Goal: Task Accomplishment & Management: Manage account settings

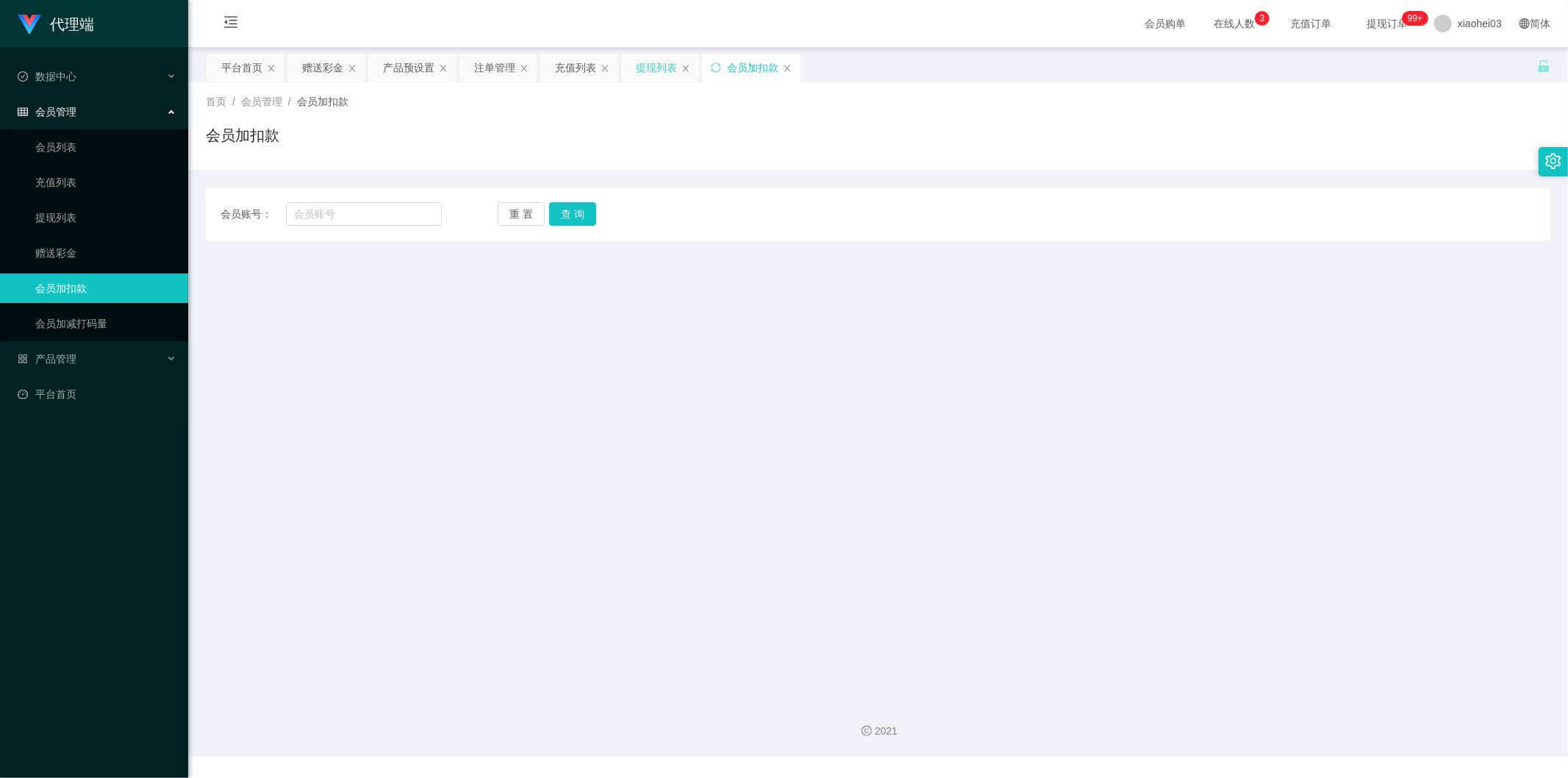
click at [655, 65] on div "提现列表" at bounding box center [656, 67] width 41 height 28
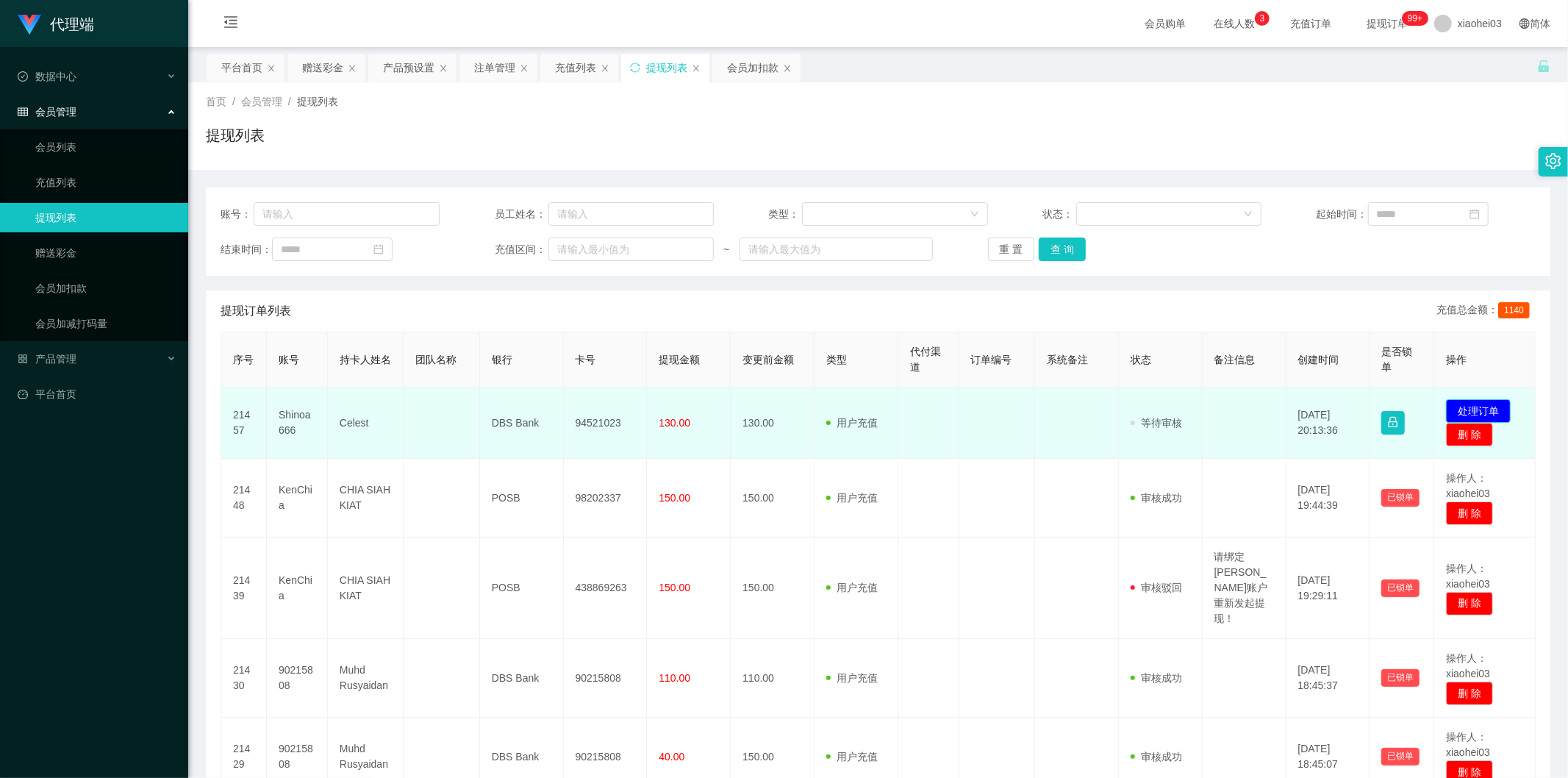
click at [1471, 399] on button "处理订单" at bounding box center [1478, 411] width 65 height 24
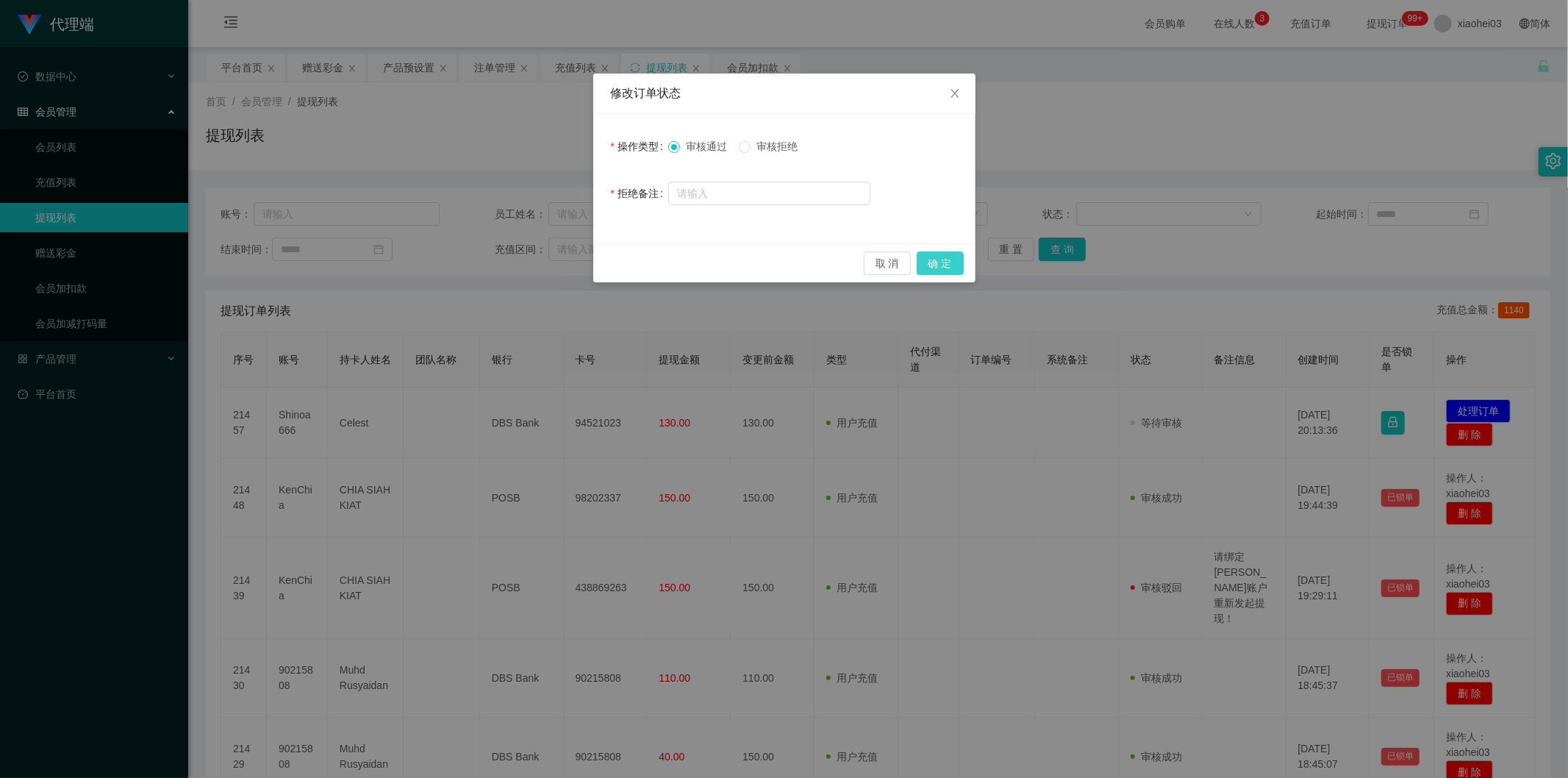
click at [954, 252] on button "确 定" at bounding box center [941, 264] width 47 height 24
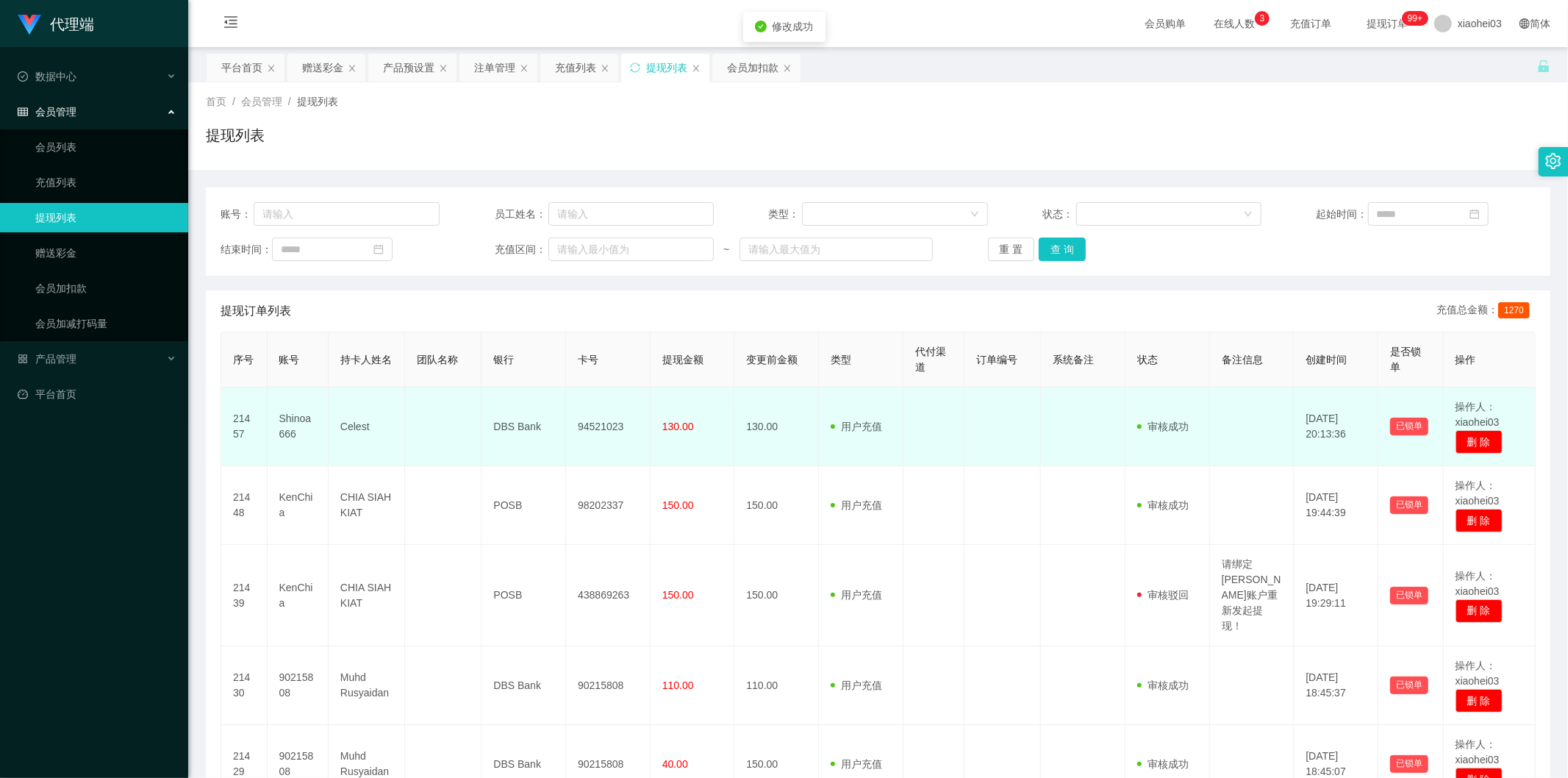
click at [590, 426] on td "94521023" at bounding box center [608, 426] width 85 height 79
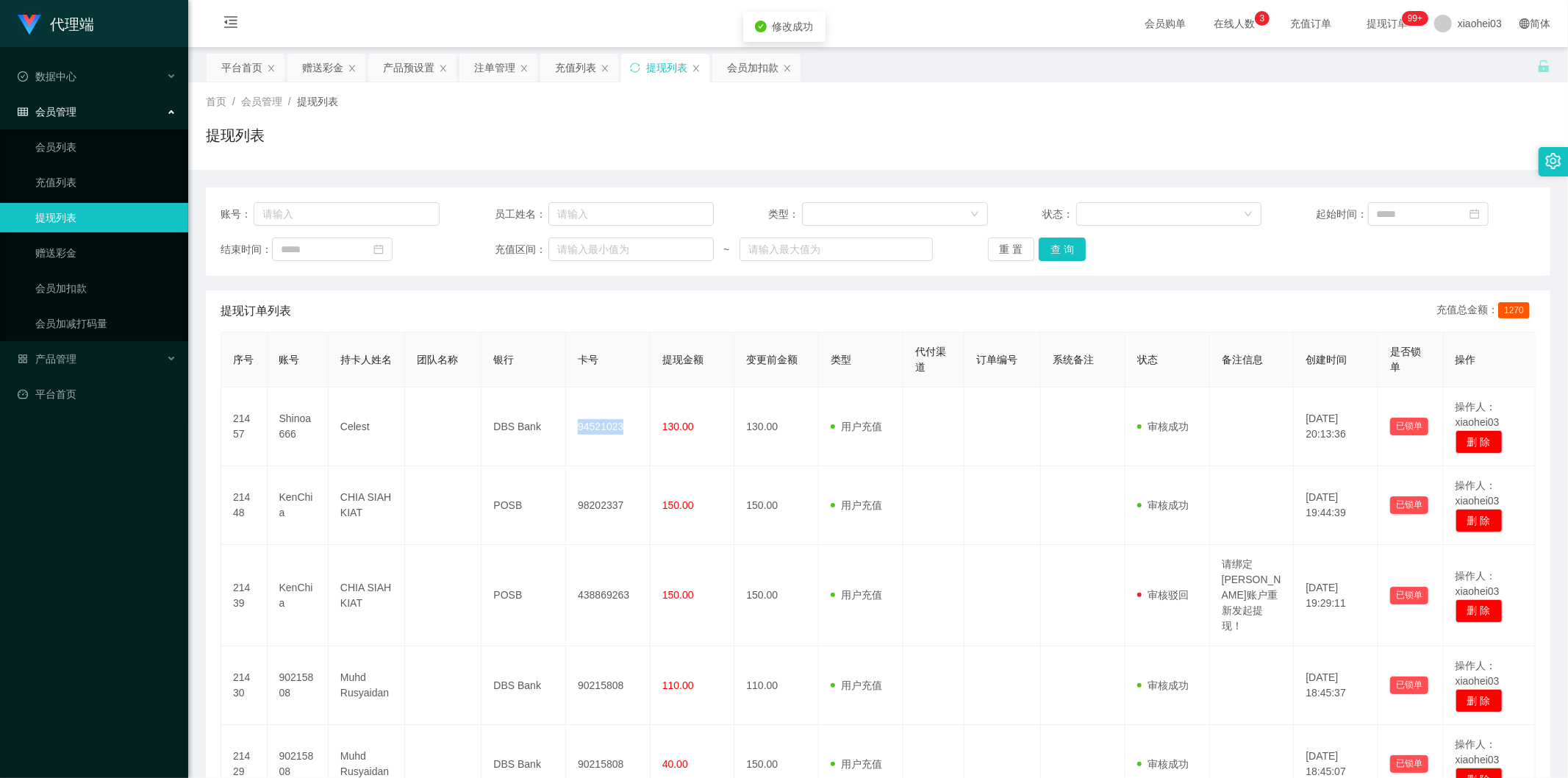
copy td "94521023"
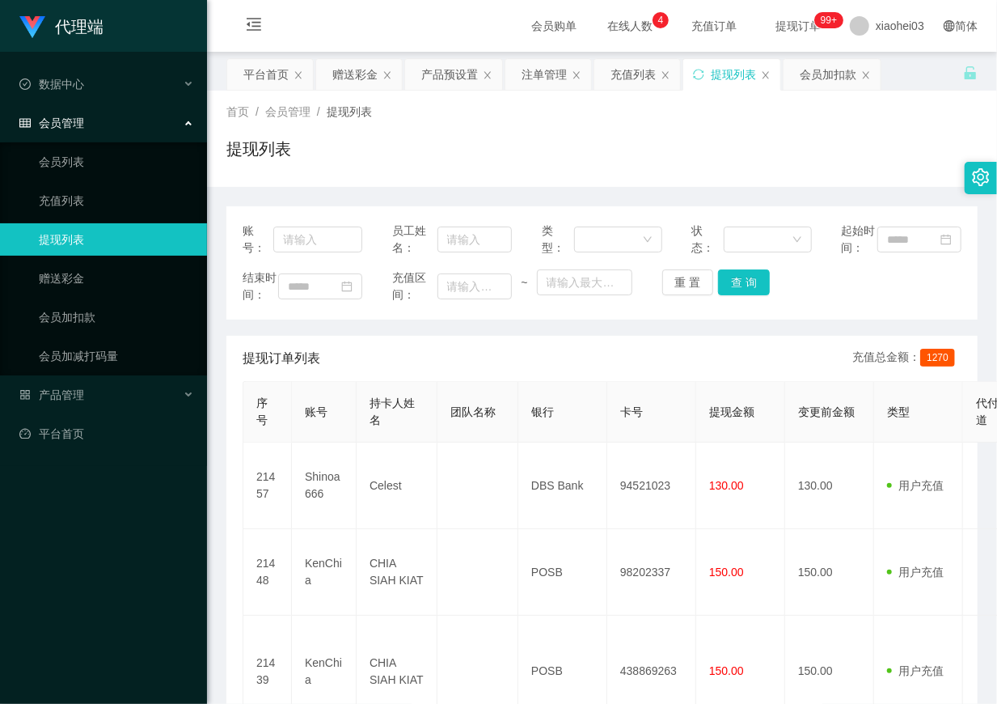
click at [915, 120] on div "首页 / 会员管理 / 提现列表 /" at bounding box center [601, 112] width 751 height 17
click at [835, 59] on div "会员加扣款" at bounding box center [828, 74] width 57 height 31
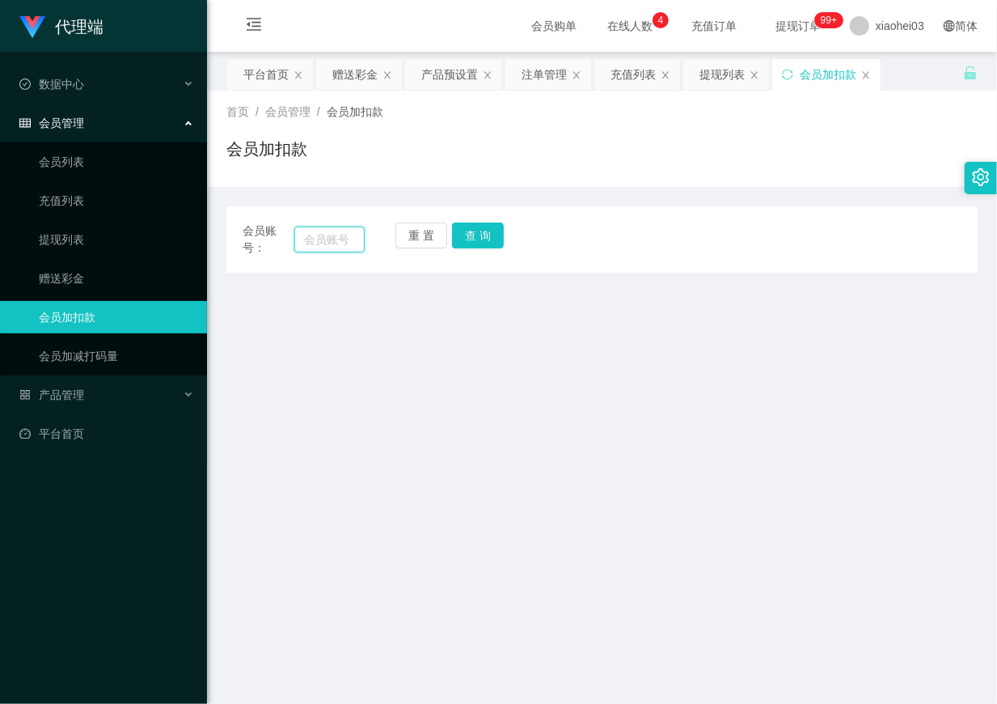
click at [353, 243] on input "text" at bounding box center [329, 239] width 70 height 26
paste input "[PERSON_NAME]"
type input "[PERSON_NAME]"
click at [475, 232] on button "查 询" at bounding box center [478, 235] width 52 height 26
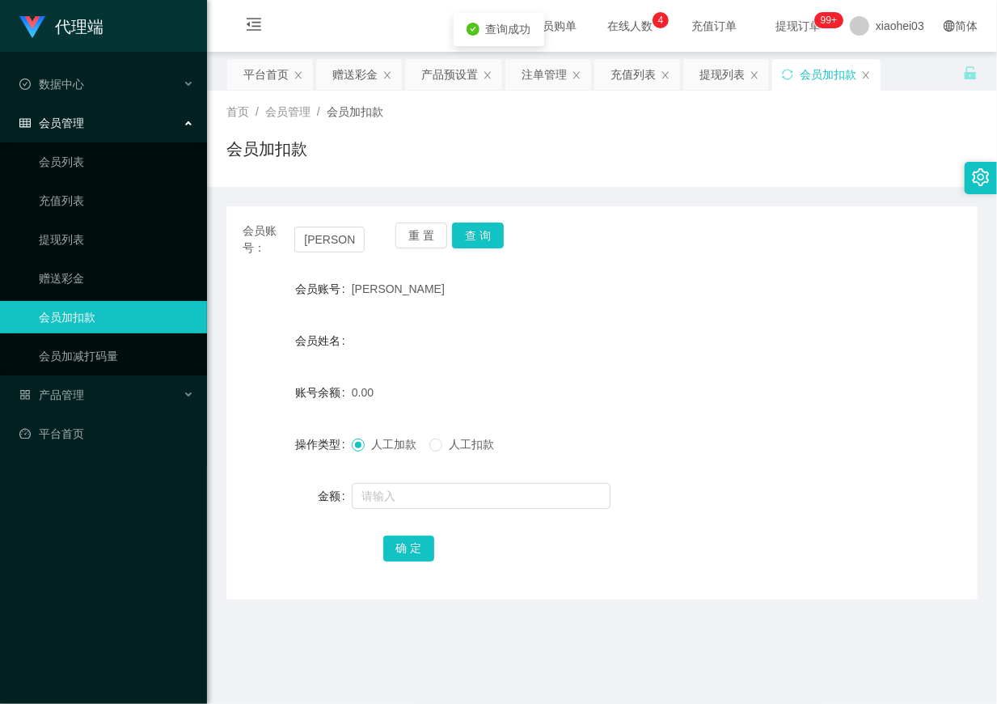
click at [370, 229] on div "会员账号： chelsealin 重 置 查 询" at bounding box center [601, 239] width 751 height 34
drag, startPoint x: 472, startPoint y: 514, endPoint x: 472, endPoint y: 498, distance: 16.2
click at [472, 512] on form "会员账号 chelsealin 会员姓名 账号余额 0.00 操作类型 人工加款 人工扣款 金额 确 定" at bounding box center [601, 418] width 751 height 291
click at [472, 498] on input "text" at bounding box center [481, 496] width 259 height 26
type input "100"
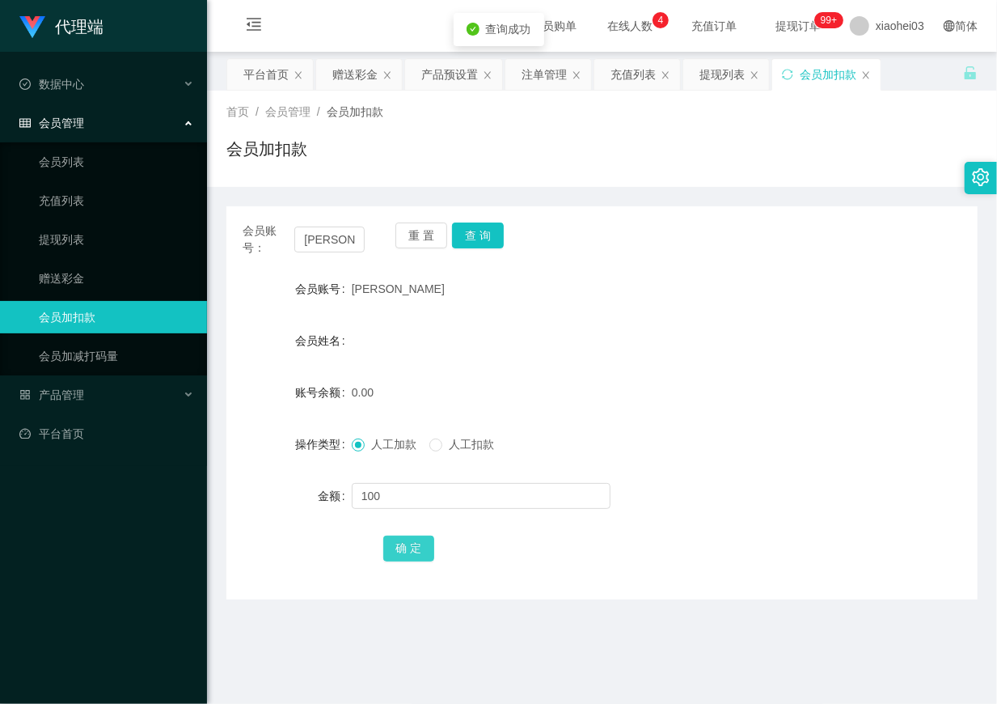
click at [426, 542] on button "确 定" at bounding box center [409, 548] width 52 height 26
click at [610, 324] on div "会员姓名" at bounding box center [601, 340] width 751 height 32
click at [440, 61] on div "产品预设置" at bounding box center [449, 74] width 57 height 31
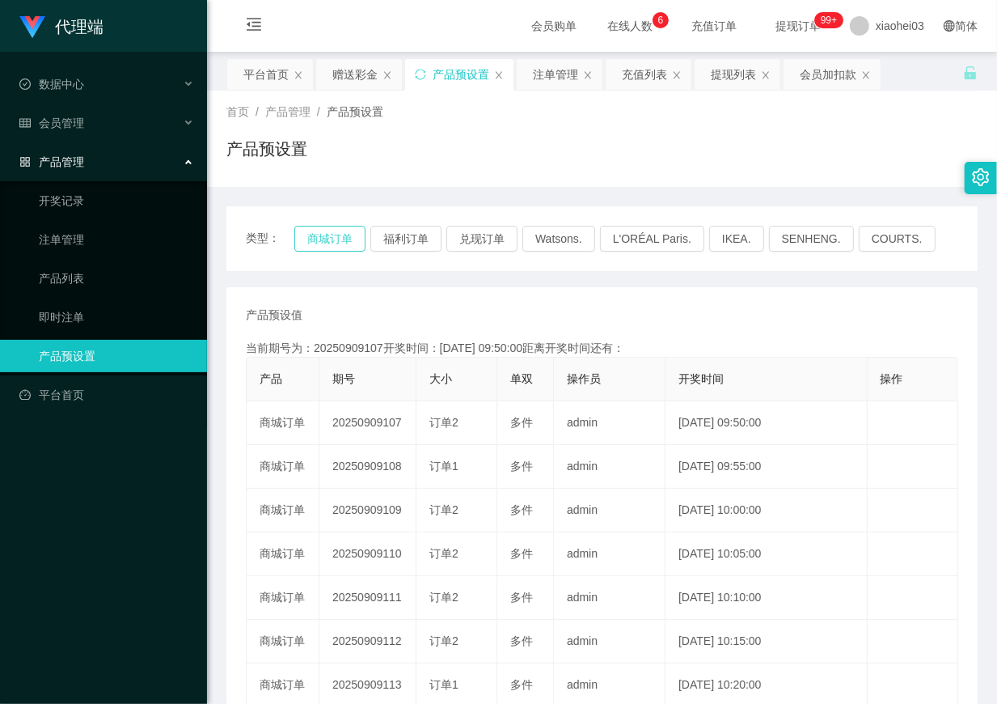
click at [324, 243] on button "商城订单" at bounding box center [329, 239] width 71 height 26
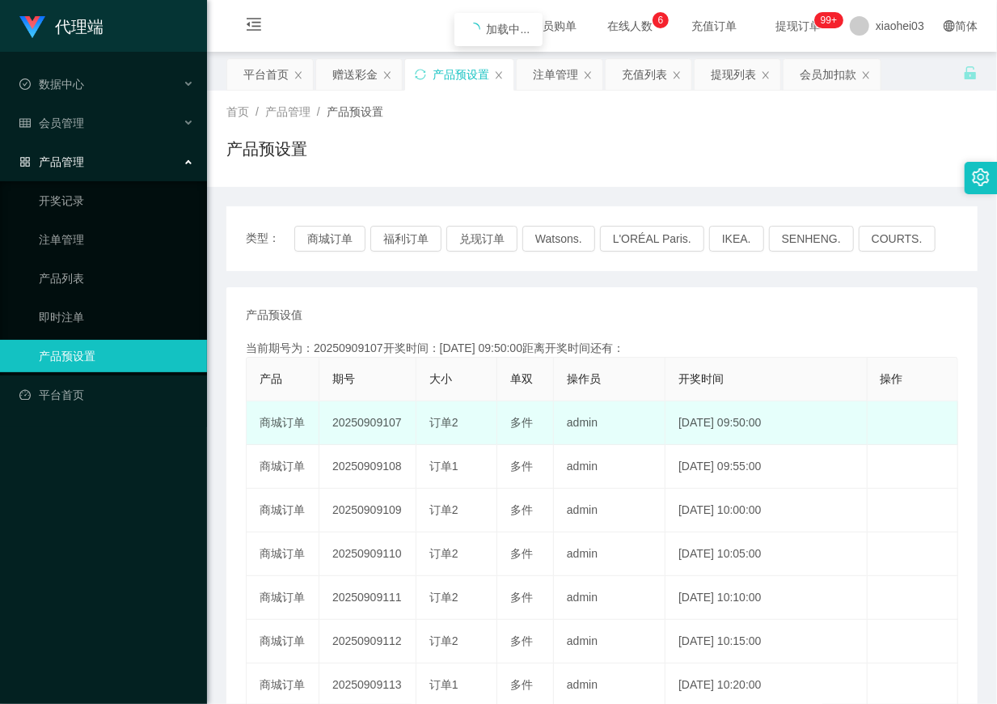
click at [374, 424] on td "20250909107" at bounding box center [367, 423] width 97 height 44
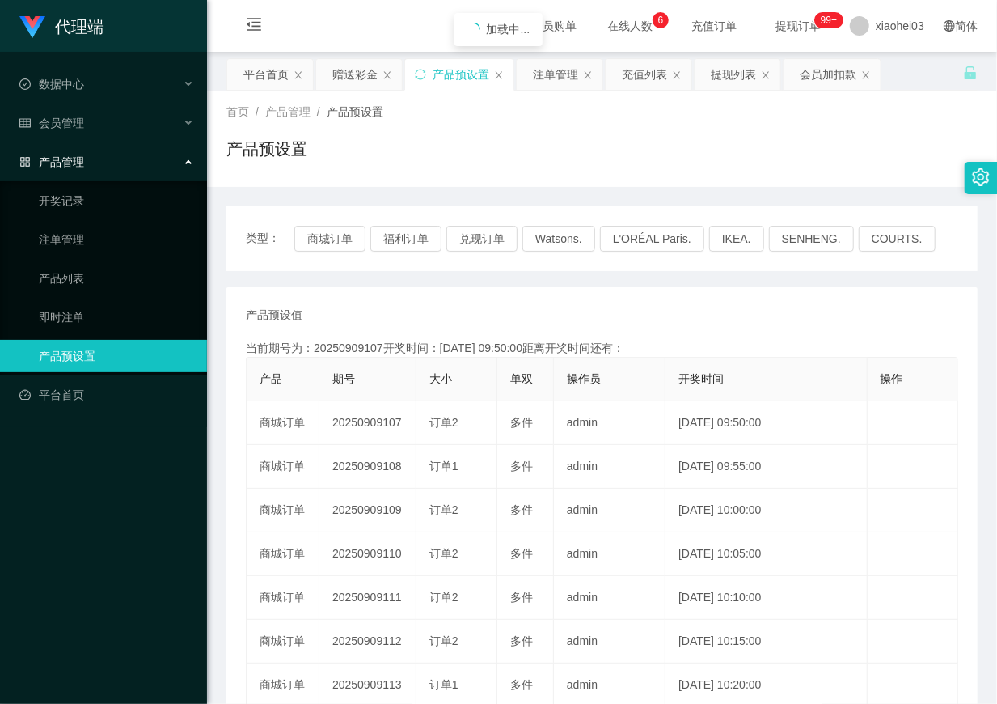
copy td "20250909107"
drag, startPoint x: 920, startPoint y: 199, endPoint x: 668, endPoint y: 254, distance: 257.5
click at [920, 199] on div "类型： 商城订单 福利订单 兑现订单 Watsons. L'ORÉAL Paris. IKEA. SENHENG. COURTS. 产品预设值 添加期号 当前…" at bounding box center [601, 548] width 751 height 722
click at [359, 83] on div "赠送彩金" at bounding box center [354, 74] width 45 height 31
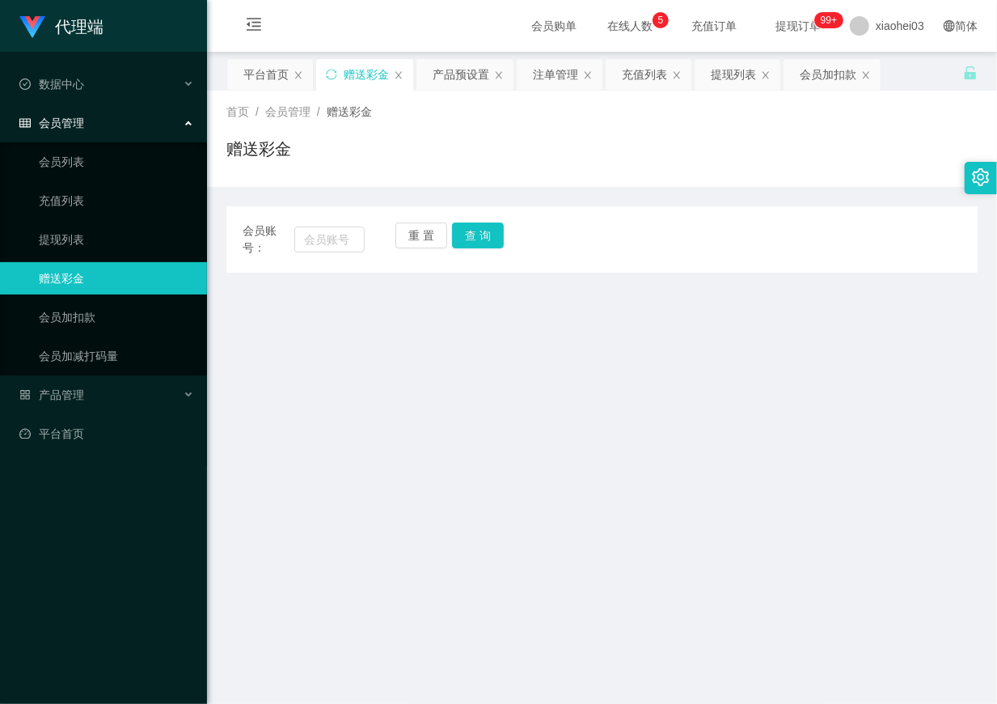
click at [341, 222] on div "会员账号：" at bounding box center [304, 239] width 122 height 34
click at [348, 235] on input "text" at bounding box center [329, 239] width 70 height 26
paste input "[PERSON_NAME]"
type input "[PERSON_NAME]"
click at [502, 231] on button "查 询" at bounding box center [478, 235] width 52 height 26
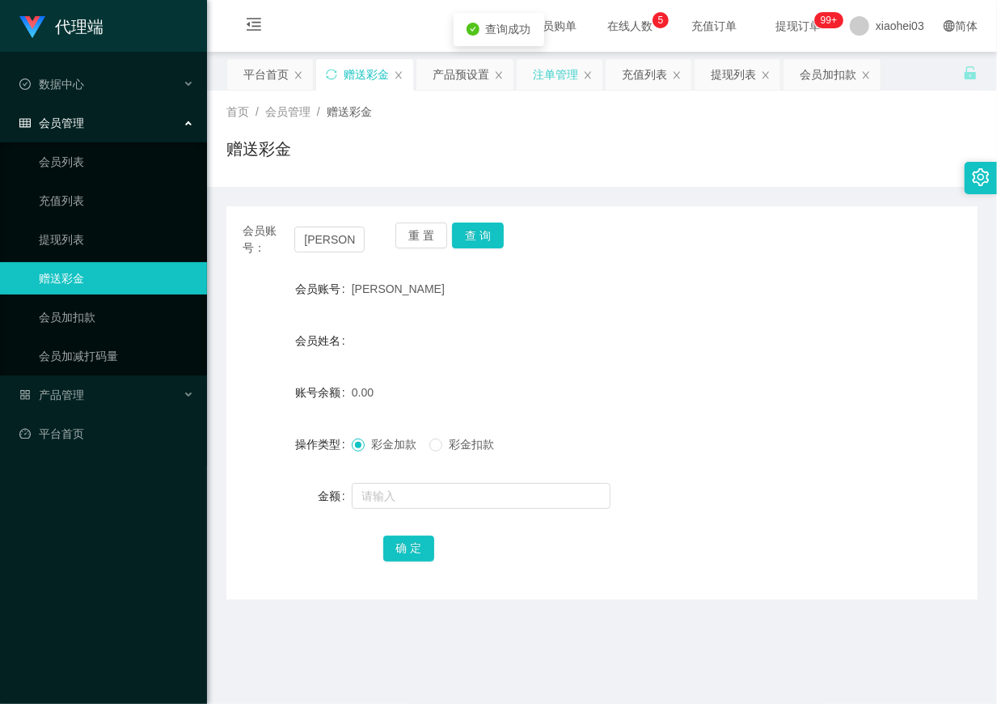
click at [548, 86] on div "注单管理" at bounding box center [555, 74] width 45 height 31
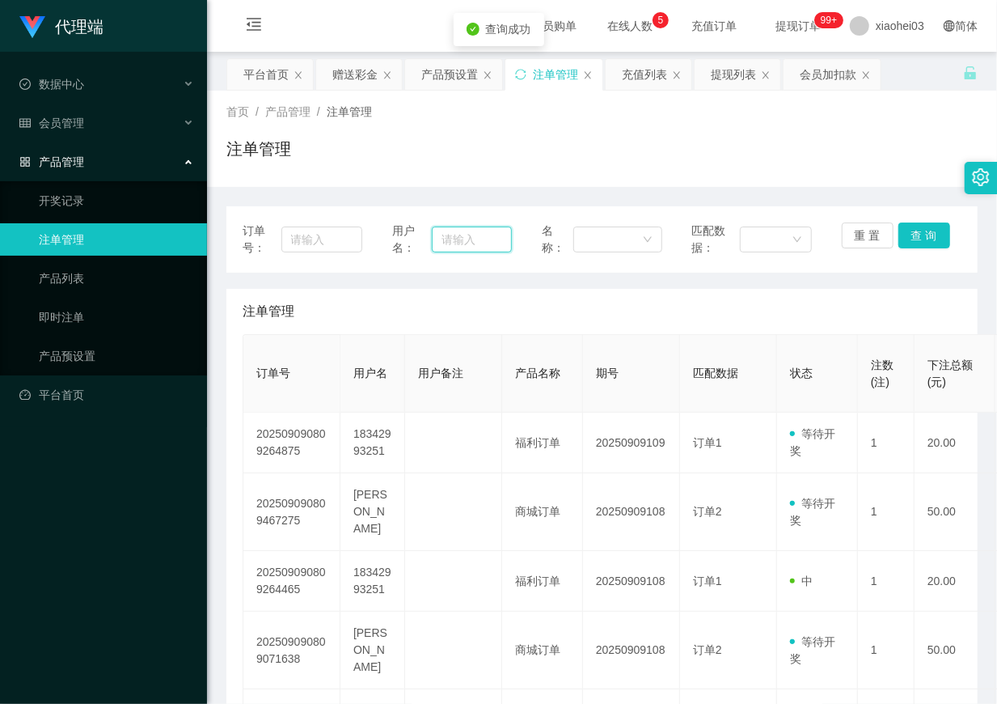
drag, startPoint x: 480, startPoint y: 232, endPoint x: 520, endPoint y: 239, distance: 40.3
click at [480, 233] on input "text" at bounding box center [472, 239] width 81 height 26
paste input "[PERSON_NAME]"
type input "[PERSON_NAME]"
click at [924, 235] on button "查 询" at bounding box center [925, 235] width 52 height 26
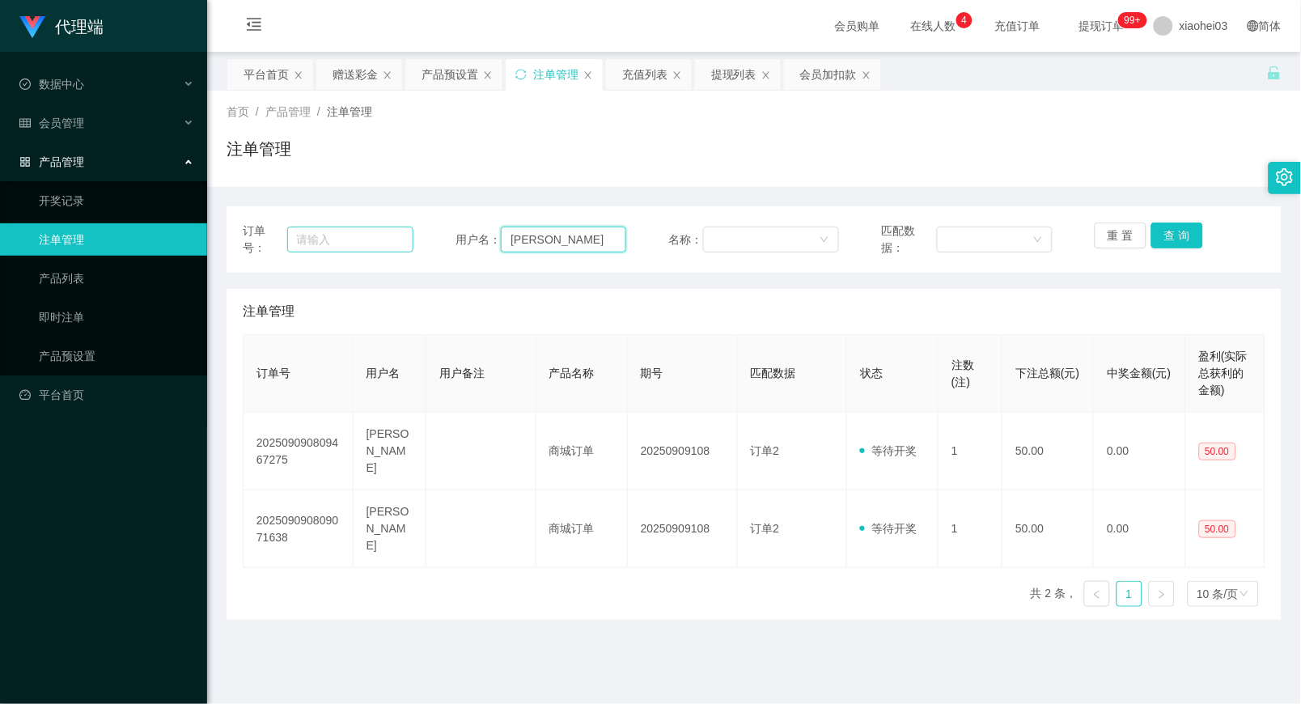
drag, startPoint x: 496, startPoint y: 236, endPoint x: 356, endPoint y: 239, distance: 140.0
click at [333, 238] on div "订单号： 用户名： chelsealin 名称： 匹配数据： 重 置 查 询" at bounding box center [754, 239] width 1022 height 34
click at [1170, 240] on button "查 询" at bounding box center [1177, 235] width 52 height 26
click at [957, 625] on main "关闭左侧 关闭右侧 关闭其它 刷新页面 平台首页 赠送彩金 产品预设置 注单管理 充值列表 提现列表 会员加扣款 首页 / 产品管理 / 注单管理 / 注单管…" at bounding box center [753, 404] width 1093 height 705
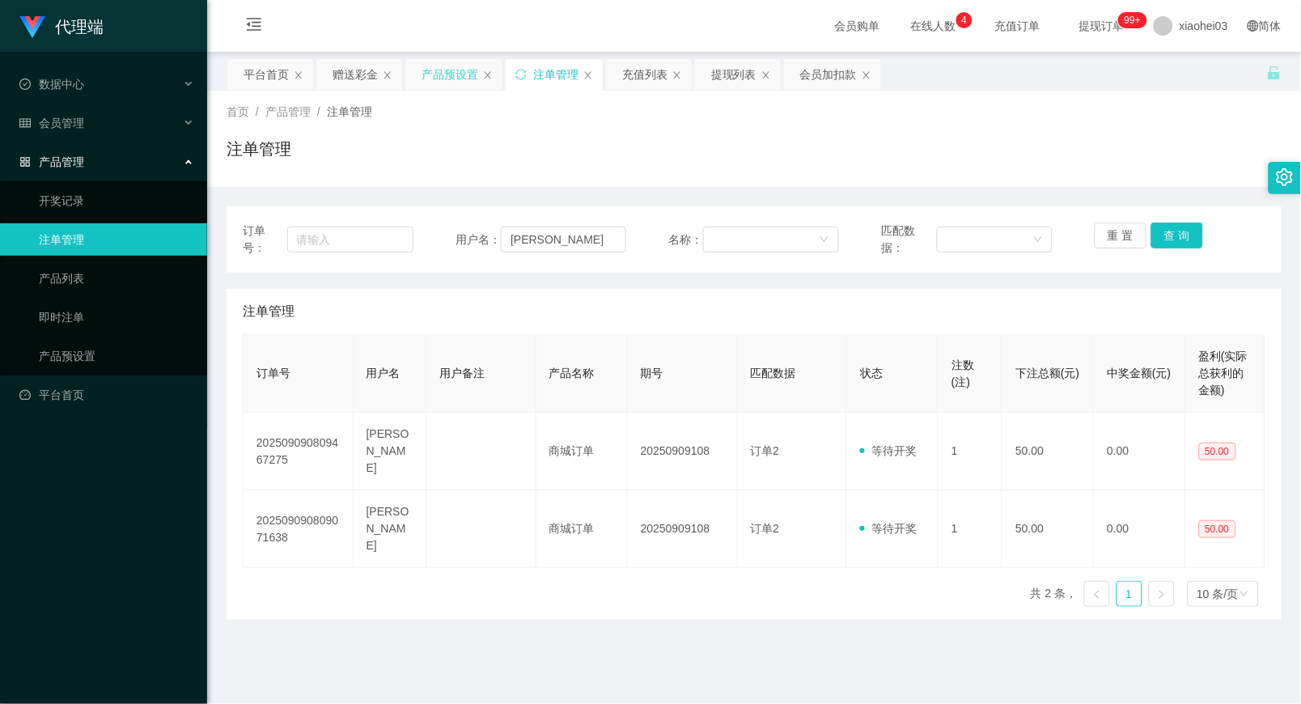
click at [443, 68] on div "产品预设置" at bounding box center [449, 74] width 57 height 31
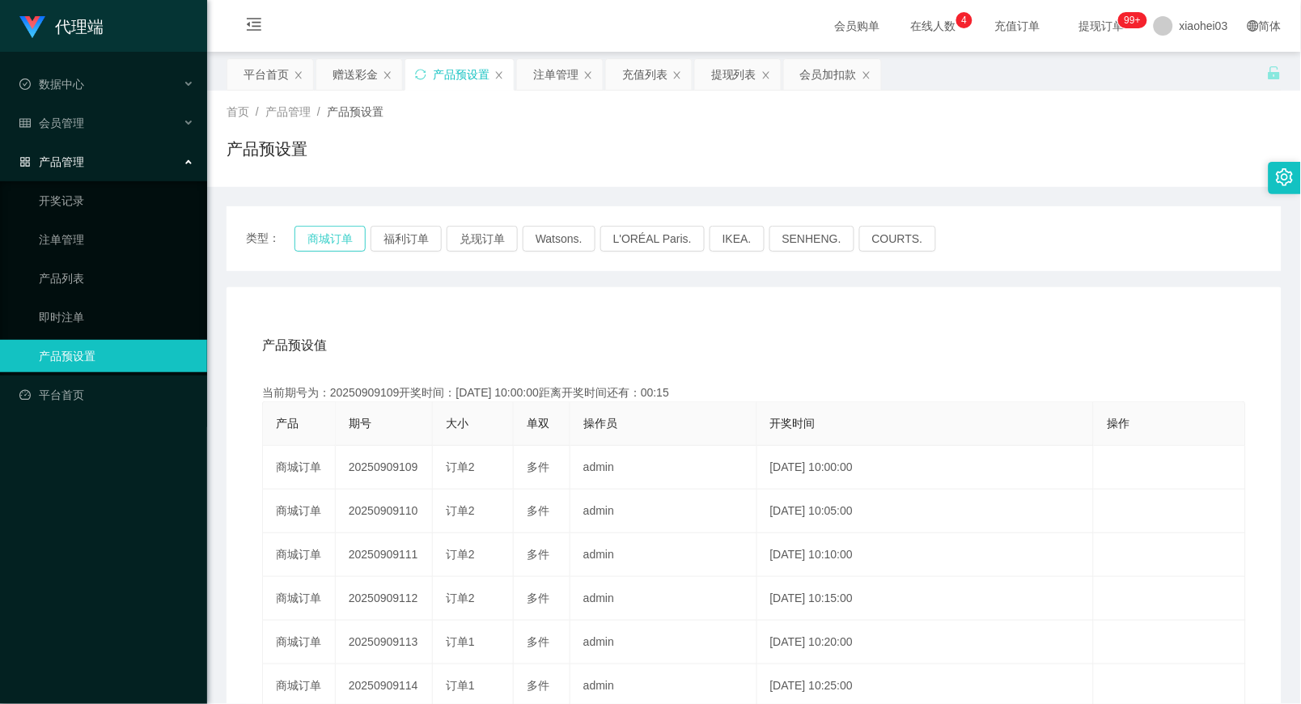
click at [334, 237] on button "商城订单" at bounding box center [329, 239] width 71 height 26
click at [563, 78] on div "注单管理" at bounding box center [555, 74] width 45 height 31
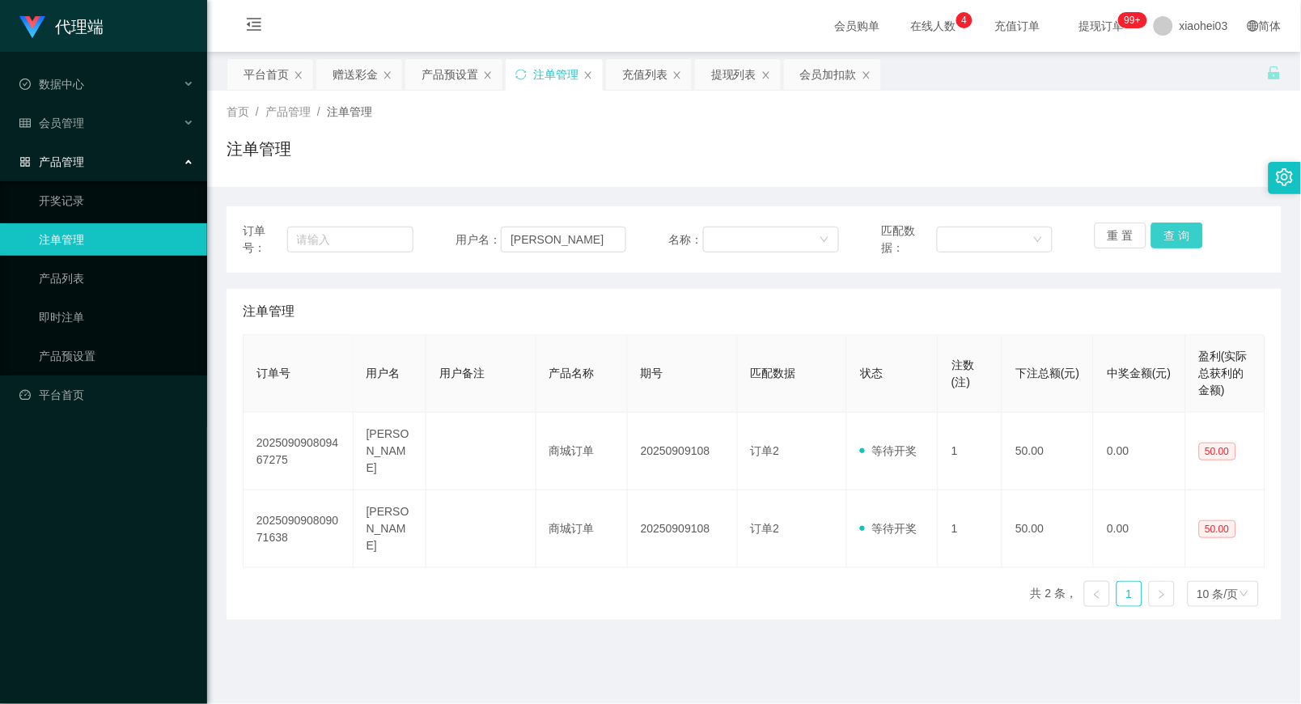
click at [1182, 228] on button "查 询" at bounding box center [1177, 235] width 52 height 26
drag, startPoint x: 577, startPoint y: 235, endPoint x: 208, endPoint y: 232, distance: 368.8
click at [252, 233] on div "订单号： 用户名： chelsealin 名称： 匹配数据： 重 置 查 询" at bounding box center [754, 239] width 1022 height 34
click at [1182, 230] on button "查 询" at bounding box center [1177, 235] width 52 height 26
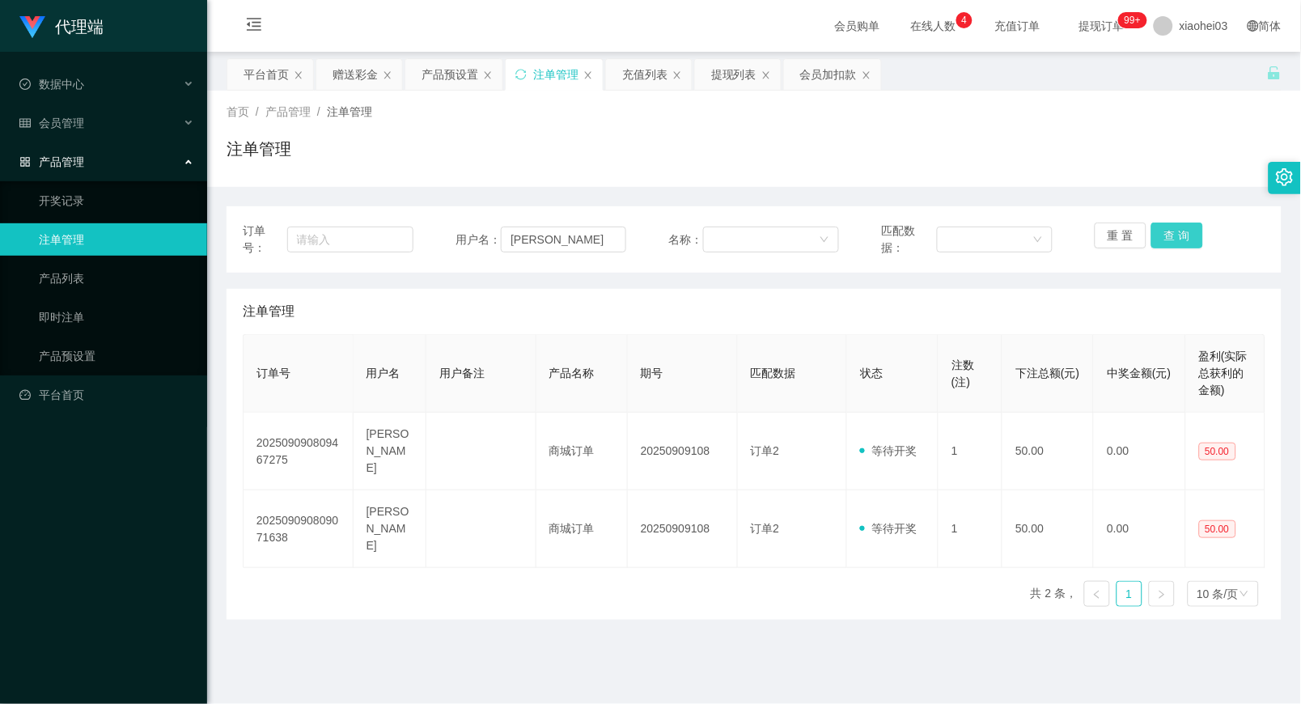
click at [1181, 230] on button "查 询" at bounding box center [1177, 235] width 52 height 26
click at [1181, 230] on div "重 置 查 询" at bounding box center [1179, 239] width 171 height 34
click at [1181, 230] on button "查 询" at bounding box center [1177, 235] width 52 height 26
drag, startPoint x: 820, startPoint y: 78, endPoint x: 825, endPoint y: 90, distance: 12.3
click at [821, 78] on div "会员加扣款" at bounding box center [828, 74] width 57 height 31
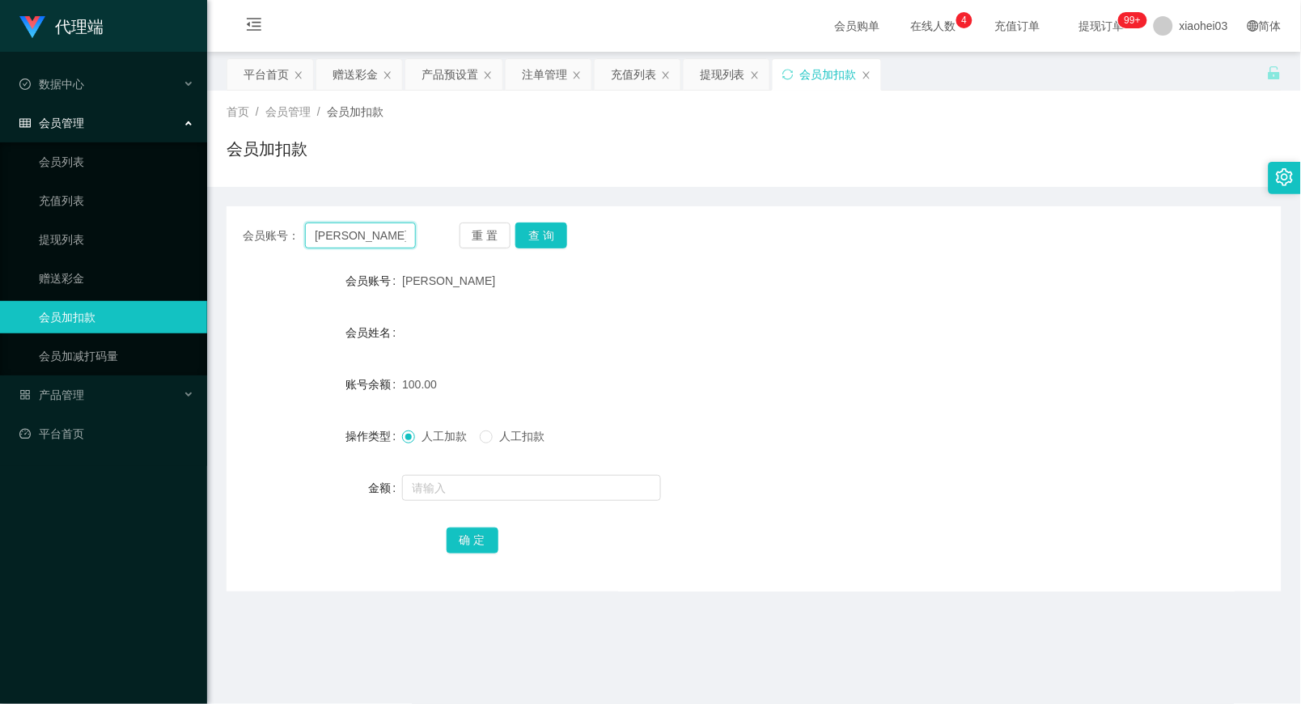
click at [349, 247] on input "[PERSON_NAME]" at bounding box center [360, 235] width 111 height 26
drag, startPoint x: 401, startPoint y: 238, endPoint x: 211, endPoint y: 238, distance: 190.1
click at [214, 238] on main "关闭左侧 关闭右侧 关闭其它 刷新页面 平台首页 赠送彩金 产品预设置 注单管理 充值列表 提现列表 会员加扣款 首页 / 会员管理 / 会员加扣款 / 会员…" at bounding box center [753, 404] width 1093 height 705
click at [535, 239] on button "查 询" at bounding box center [541, 235] width 52 height 26
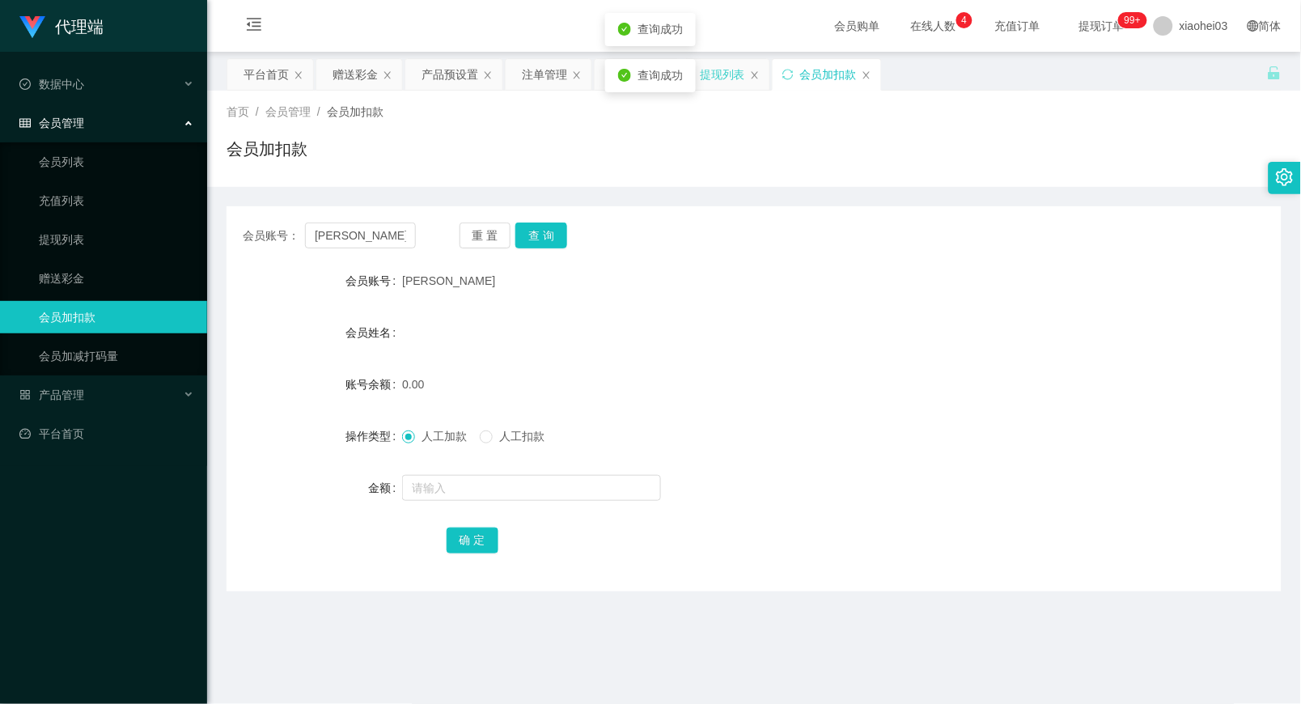
click at [721, 85] on div "提现列表" at bounding box center [722, 74] width 45 height 31
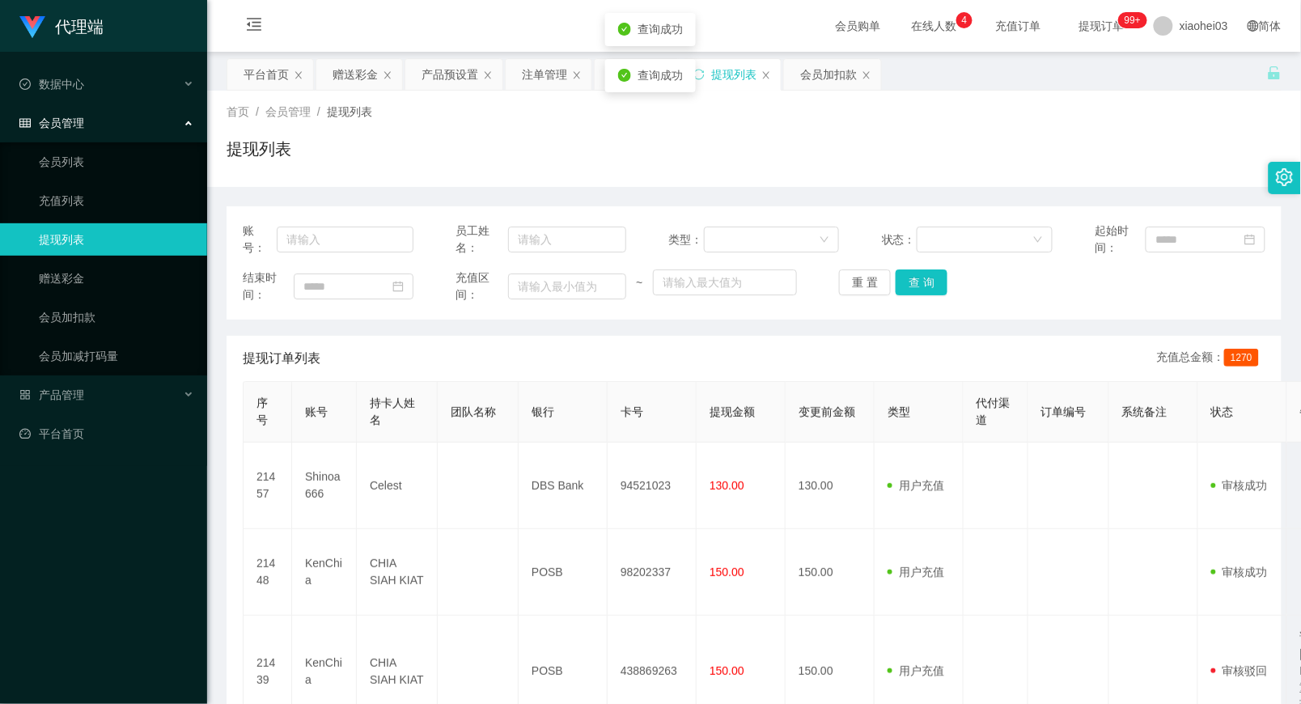
click at [612, 84] on div "查询成功" at bounding box center [650, 75] width 91 height 33
drag, startPoint x: 523, startPoint y: 93, endPoint x: 535, endPoint y: 91, distance: 11.4
click at [526, 93] on div "首页 / 会员管理 / 提现列表 / 提现列表" at bounding box center [753, 139] width 1093 height 96
click at [544, 83] on div "注单管理" at bounding box center [544, 74] width 45 height 31
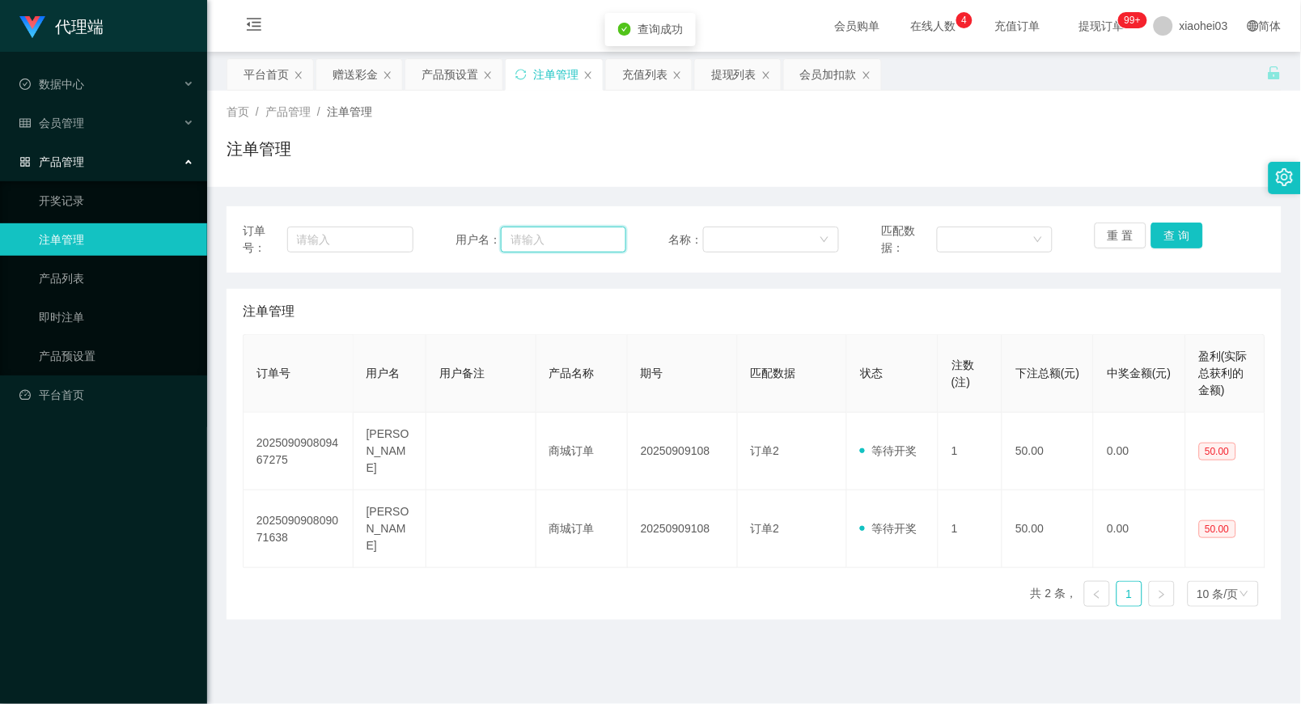
click at [568, 249] on input "text" at bounding box center [563, 239] width 125 height 26
paste input "[PERSON_NAME]"
type input "[PERSON_NAME]"
click at [1185, 232] on button "查 询" at bounding box center [1177, 235] width 52 height 26
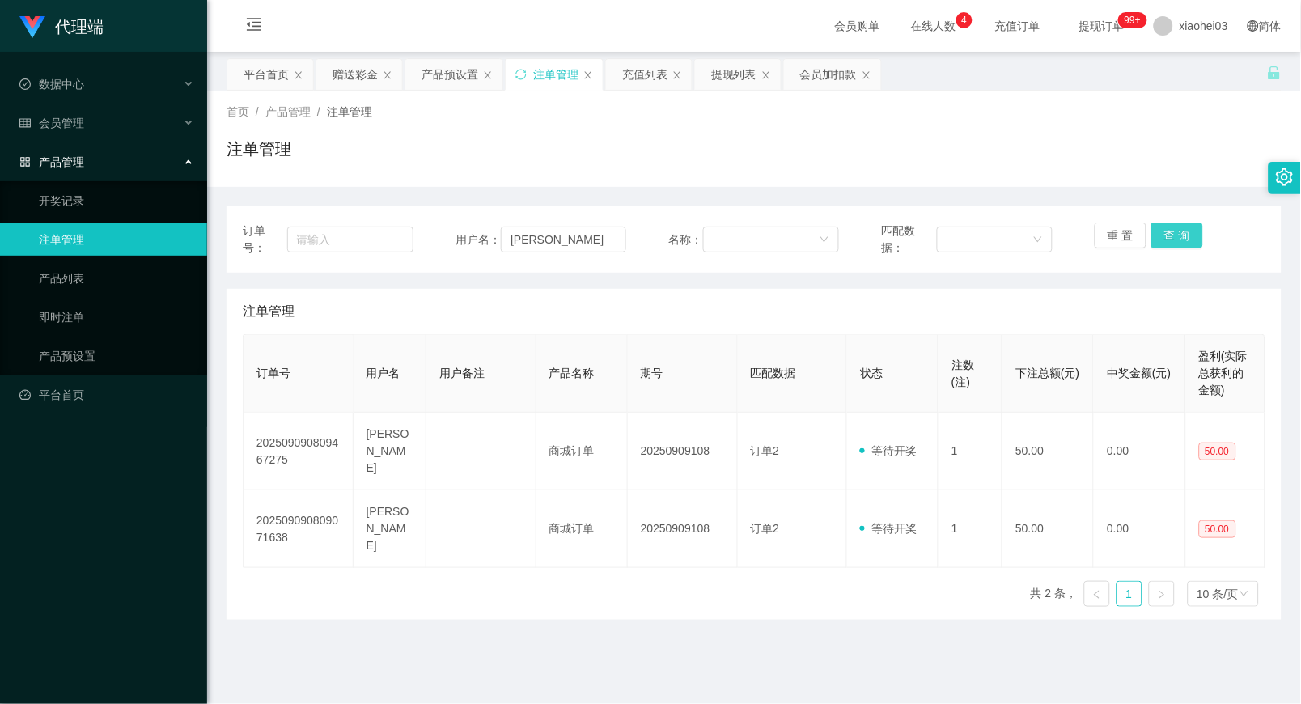
click at [1185, 232] on button "查 询" at bounding box center [1177, 235] width 52 height 26
click at [359, 75] on div "赠送彩金" at bounding box center [354, 74] width 45 height 31
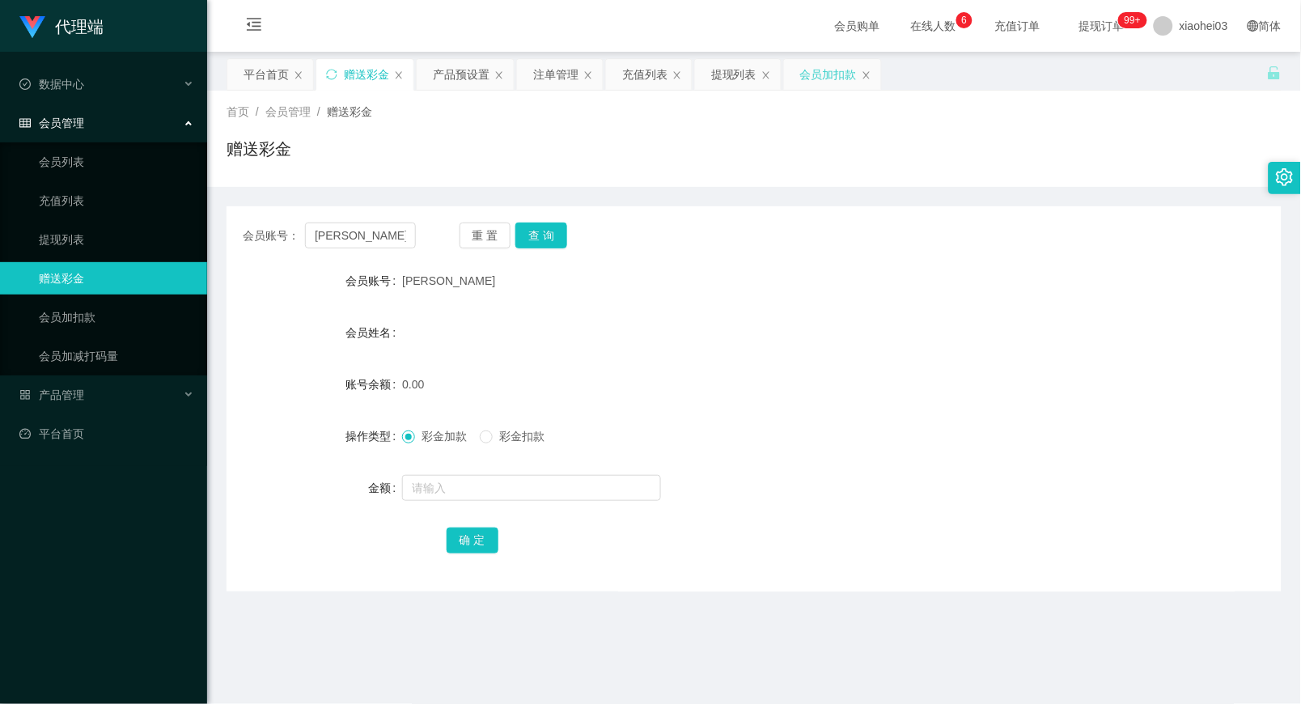
click at [823, 74] on div "会员加扣款" at bounding box center [828, 74] width 57 height 31
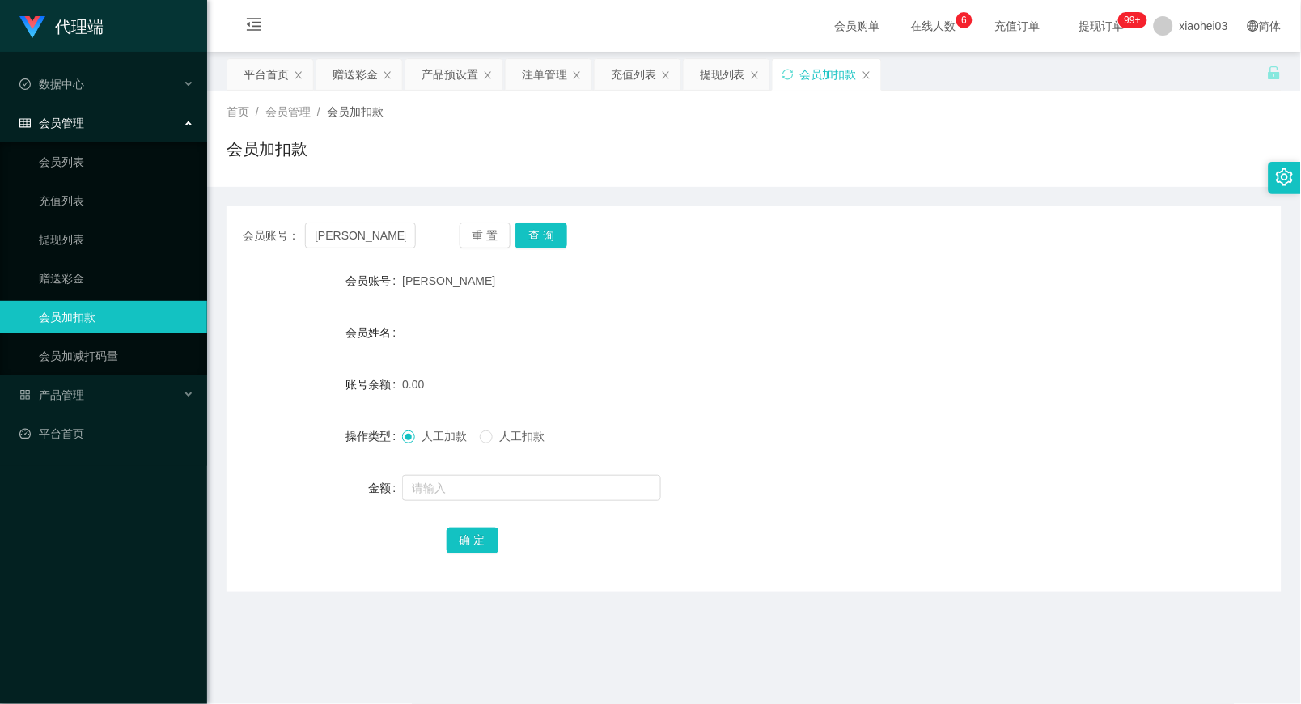
click at [438, 231] on div "会员账号： chelsealin 重 置 查 询" at bounding box center [753, 235] width 1055 height 26
drag, startPoint x: 398, startPoint y: 235, endPoint x: 255, endPoint y: 236, distance: 143.2
click at [256, 236] on div "会员账号： chelsealin" at bounding box center [329, 235] width 173 height 26
paste input "Liuwoaidere"
type input "Liuwoaideren"
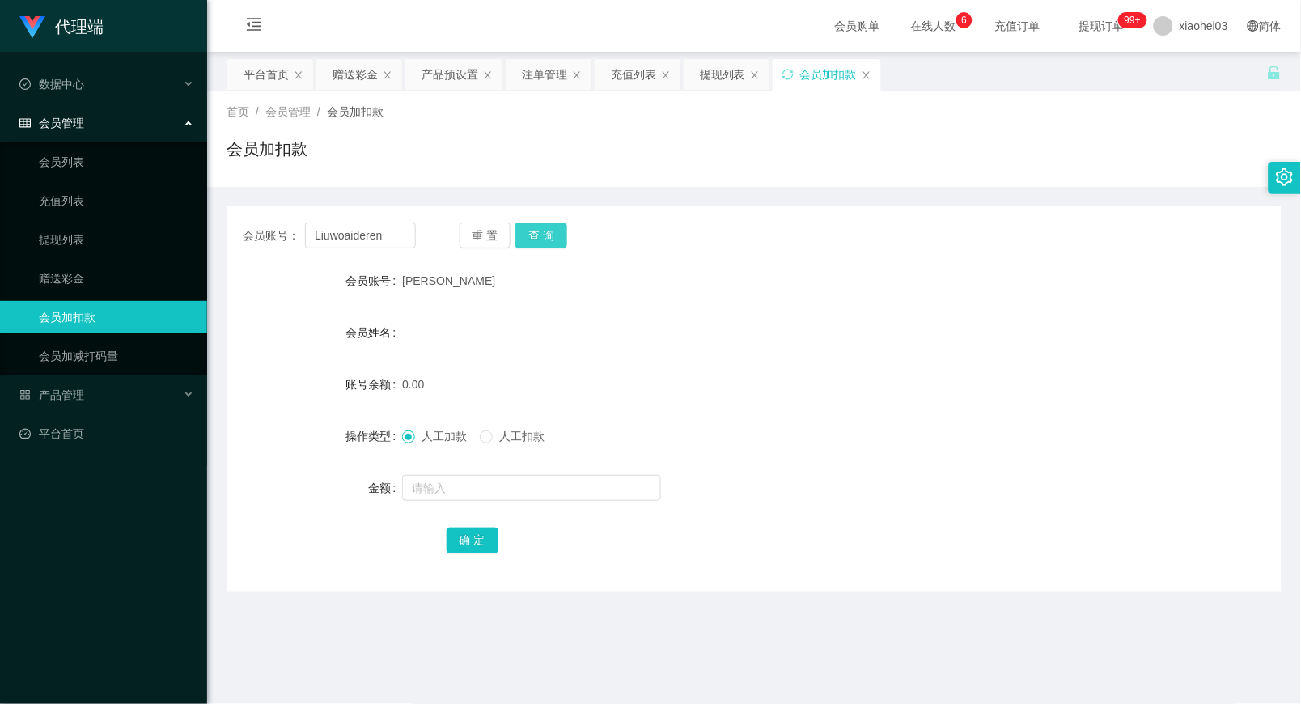
click at [564, 231] on div "重 置 查 询" at bounding box center [545, 235] width 173 height 26
click at [547, 236] on button "查 询" at bounding box center [541, 235] width 52 height 26
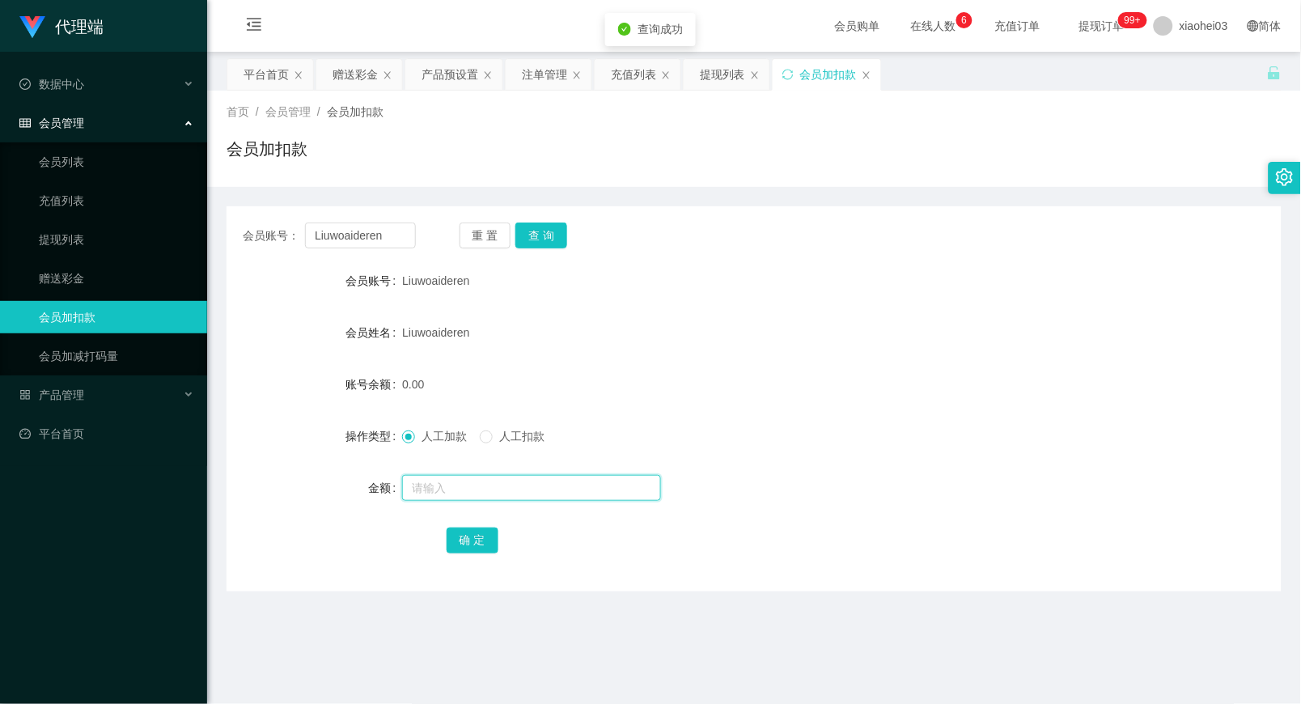
click at [506, 477] on input "text" at bounding box center [531, 488] width 259 height 26
type input "100"
click at [477, 531] on button "确 定" at bounding box center [472, 540] width 52 height 26
drag, startPoint x: 965, startPoint y: 378, endPoint x: 1299, endPoint y: 70, distance: 453.9
click at [967, 374] on div "100.00" at bounding box center [709, 384] width 615 height 32
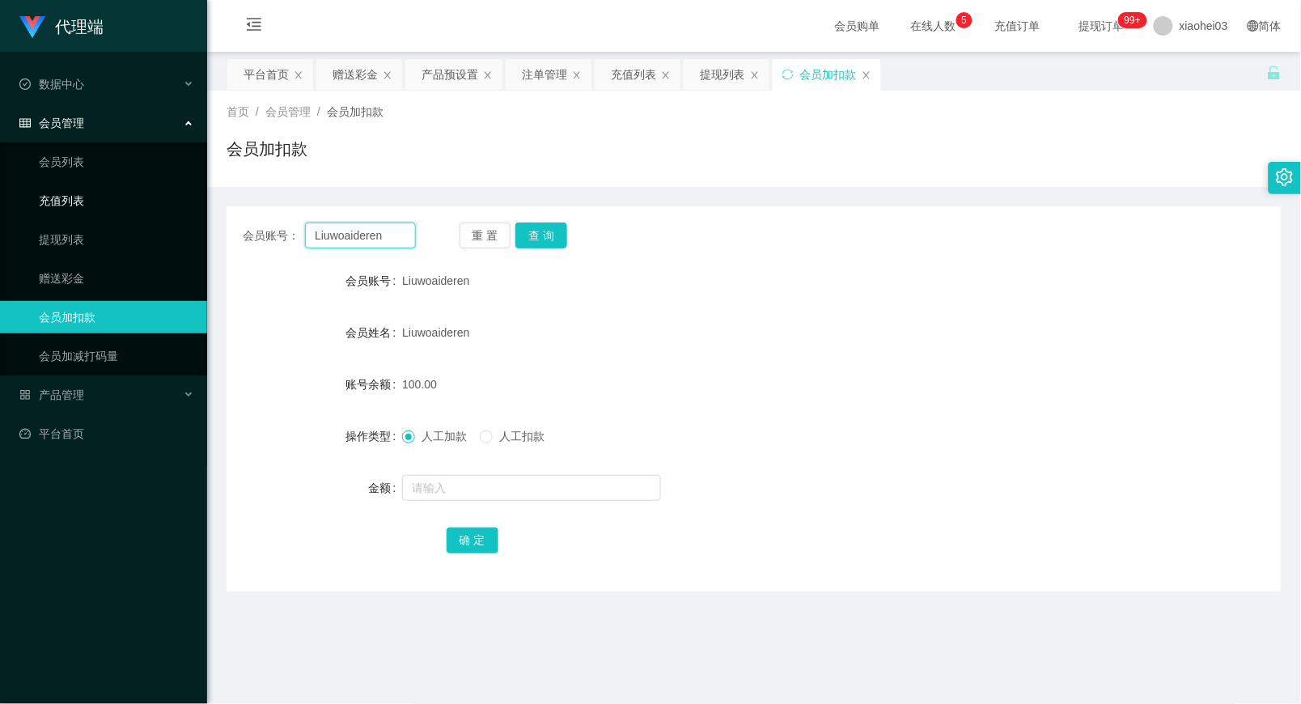
drag, startPoint x: 398, startPoint y: 228, endPoint x: 150, endPoint y: 214, distance: 247.9
click at [55, 211] on section "代理端 数据中心 会员管理 会员列表 充值列表 提现列表 赠送彩金 会员加扣款 会员加减打码量 产品管理 开奖记录 注单管理 产品列表 即时注单 产品预设置 …" at bounding box center [650, 416] width 1301 height 832
paste input "chelseali"
type input "[PERSON_NAME]"
click at [531, 235] on button "查 询" at bounding box center [541, 235] width 52 height 26
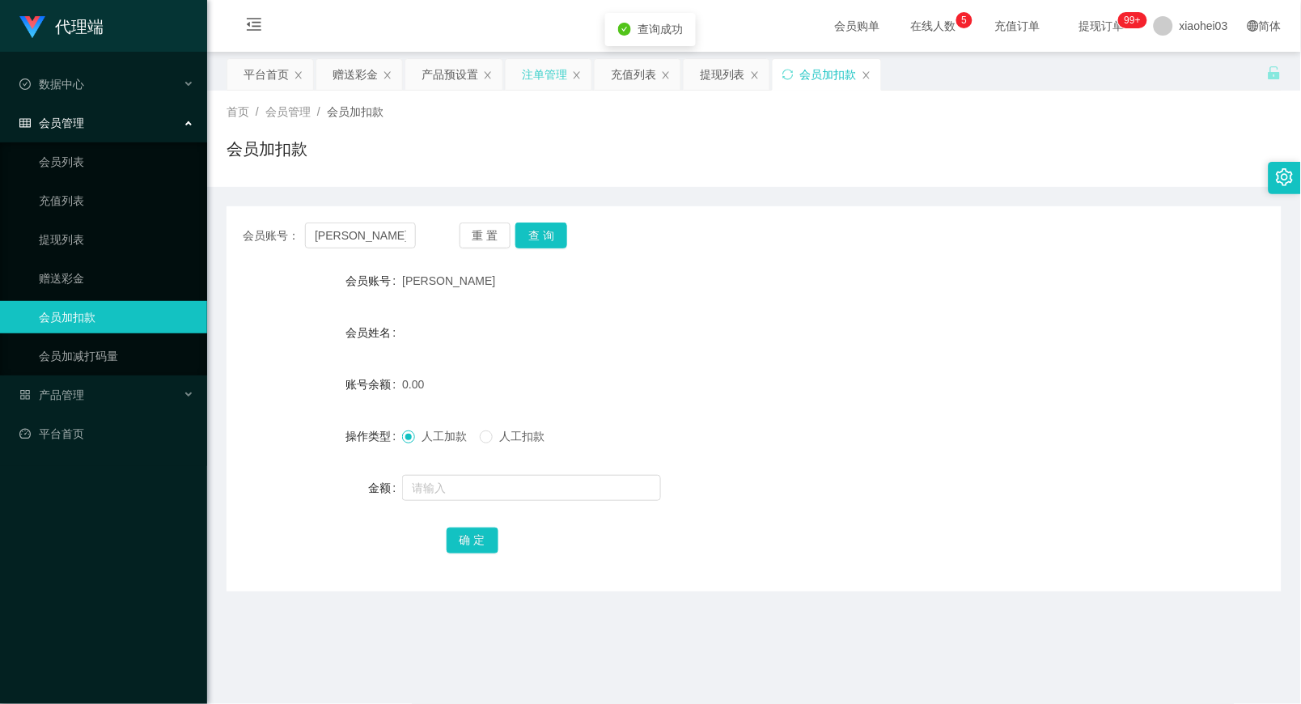
click at [559, 75] on div "注单管理" at bounding box center [544, 74] width 45 height 31
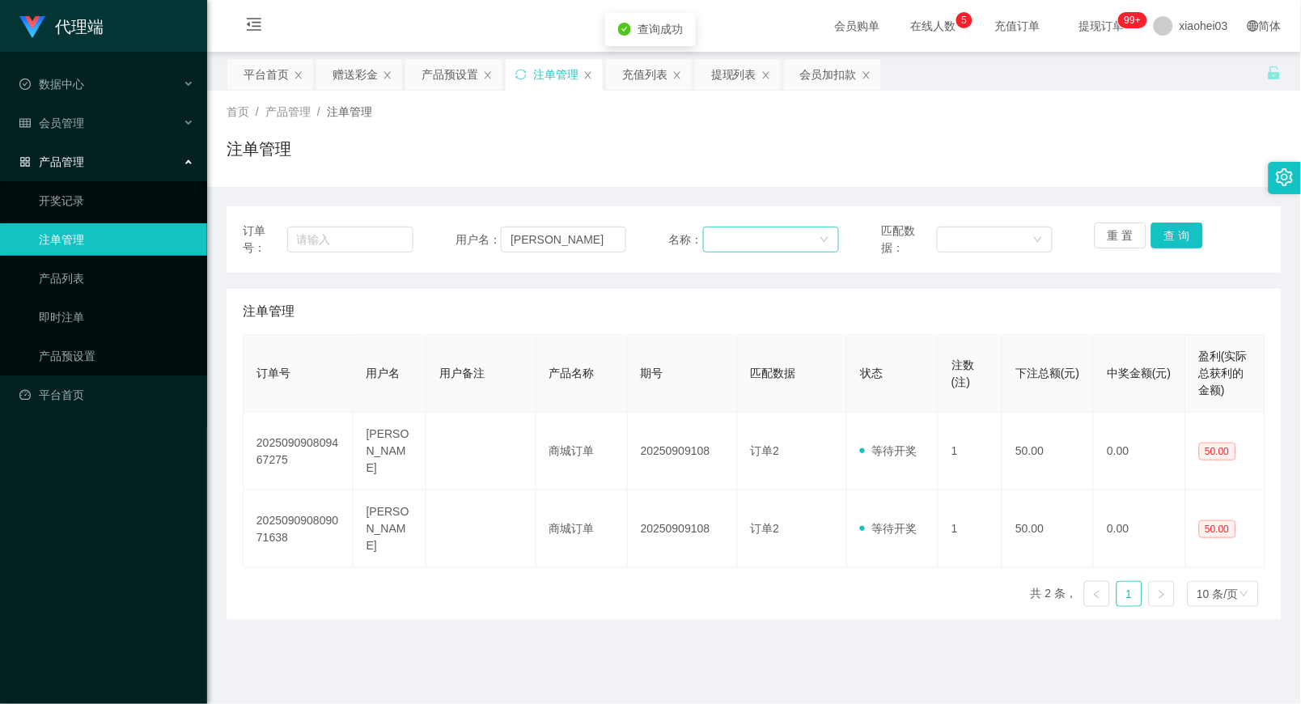
click at [718, 239] on div at bounding box center [766, 239] width 106 height 24
click at [555, 238] on input "[PERSON_NAME]" at bounding box center [563, 239] width 125 height 26
drag, startPoint x: 591, startPoint y: 235, endPoint x: 70, endPoint y: 218, distance: 521.1
click at [103, 218] on section "代理端 数据中心 会员管理 会员列表 充值列表 提现列表 赠送彩金 会员加扣款 会员加减打码量 产品管理 开奖记录 注单管理 产品列表 即时注单 产品预设置 …" at bounding box center [650, 416] width 1301 height 832
click at [1170, 240] on button "查 询" at bounding box center [1177, 235] width 52 height 26
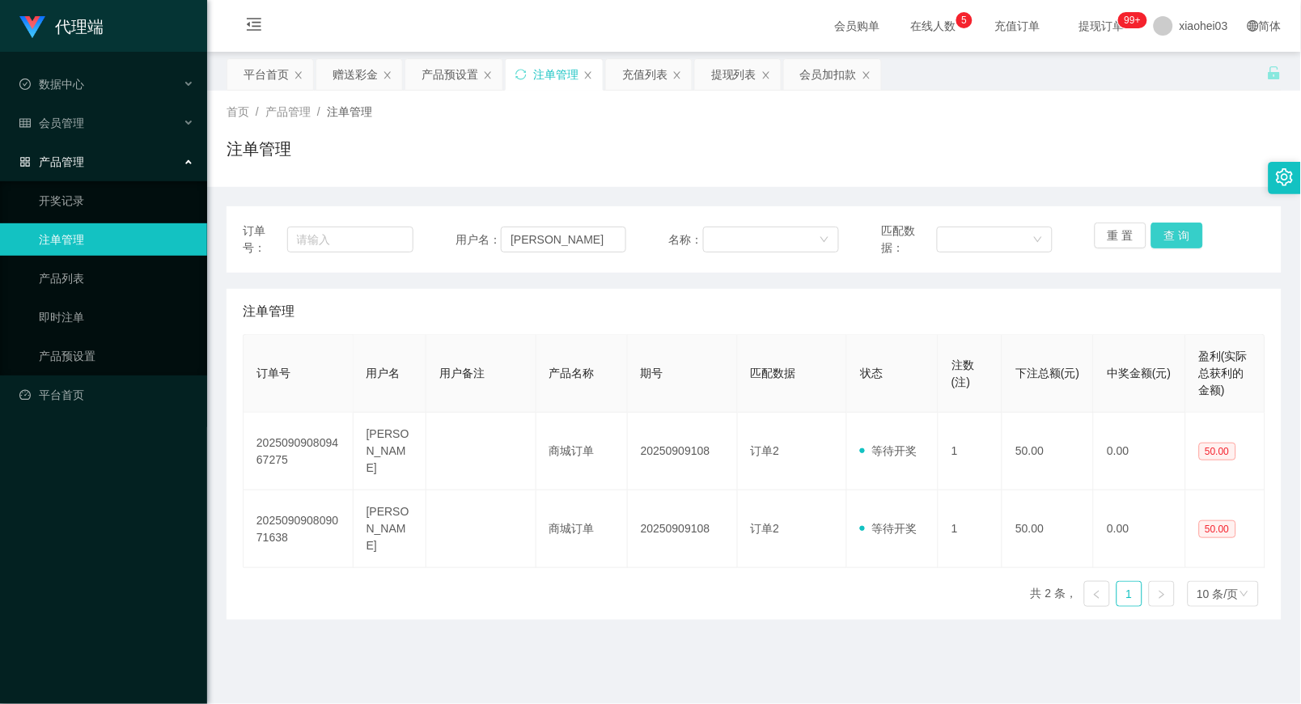
click at [1170, 240] on button "查 询" at bounding box center [1177, 235] width 52 height 26
click at [830, 66] on div "会员加扣款" at bounding box center [828, 74] width 57 height 31
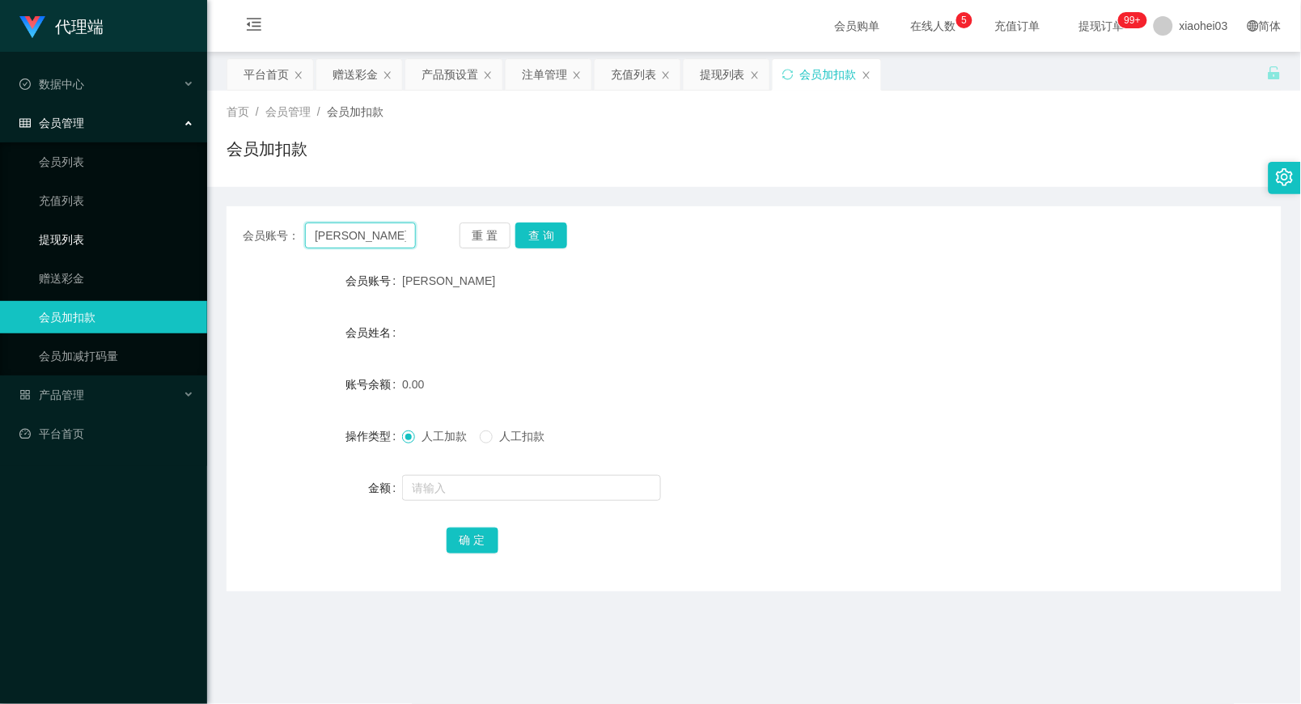
drag, startPoint x: 374, startPoint y: 239, endPoint x: 186, endPoint y: 221, distance: 189.3
click at [128, 230] on section "代理端 数据中心 会员管理 会员列表 充值列表 提现列表 赠送彩金 会员加扣款 会员加减打码量 产品管理 开奖记录 注单管理 产品列表 即时注单 产品预设置 …" at bounding box center [650, 416] width 1301 height 832
click at [539, 237] on button "查 询" at bounding box center [541, 235] width 52 height 26
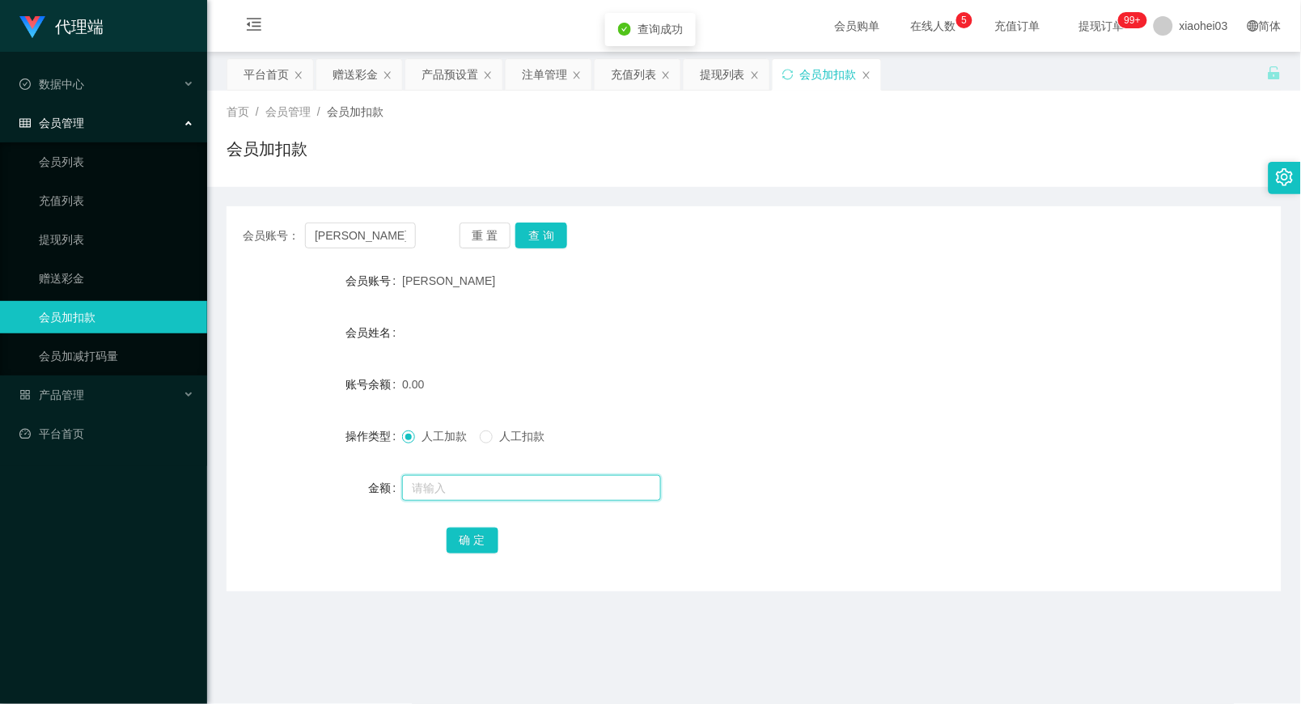
click at [546, 489] on input "text" at bounding box center [531, 488] width 259 height 26
type input "150"
click at [333, 73] on div "赠送彩金" at bounding box center [354, 74] width 45 height 31
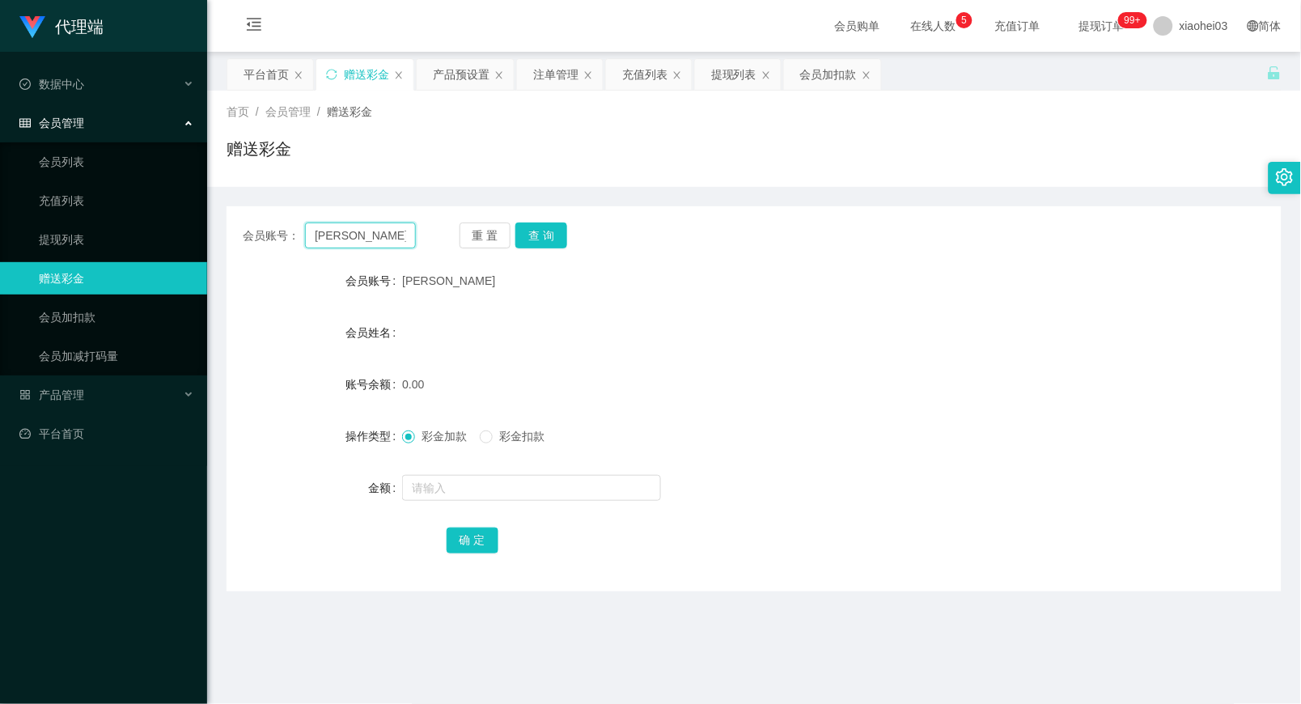
drag, startPoint x: 344, startPoint y: 239, endPoint x: 226, endPoint y: 239, distance: 117.3
click at [238, 239] on div "会员账号： chelsealin 重 置 查 询" at bounding box center [753, 235] width 1055 height 26
click at [522, 475] on input "text" at bounding box center [531, 488] width 259 height 26
type input "150"
click at [466, 535] on button "确 定" at bounding box center [472, 540] width 52 height 26
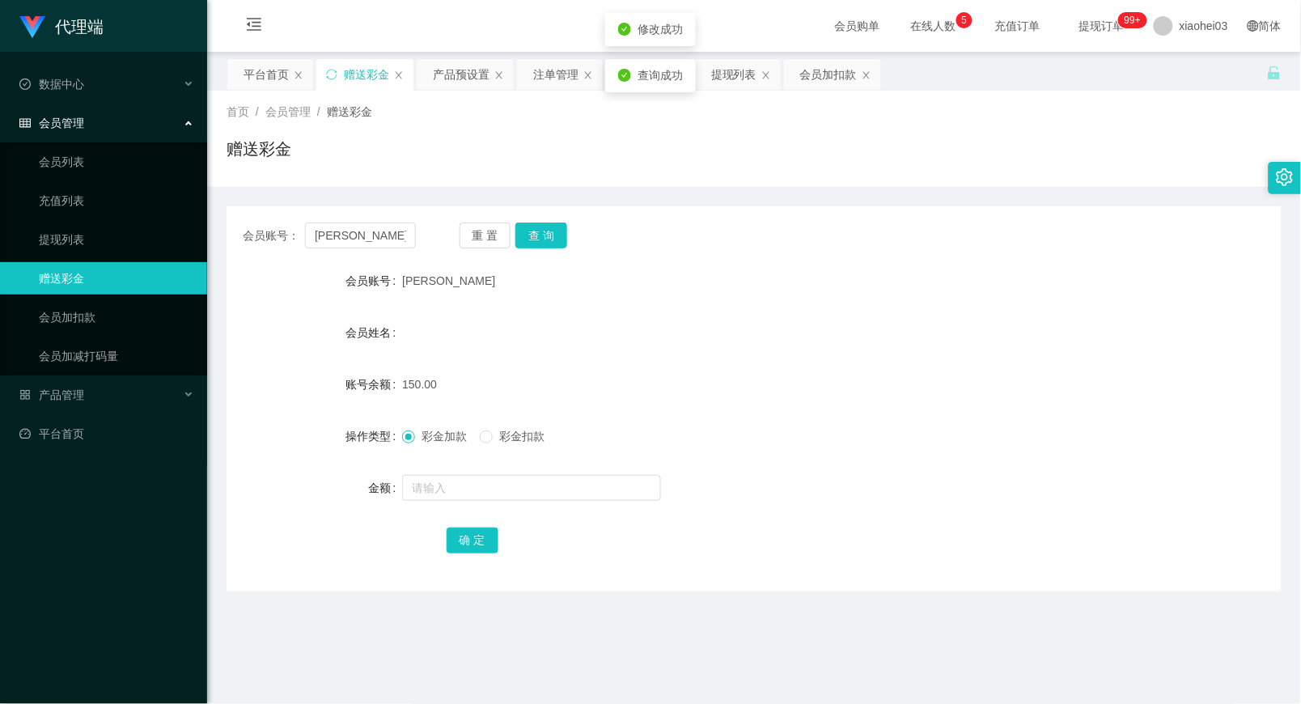
click at [777, 361] on form "会员账号 chelsealin 会员姓名 账号余额 150.00 操作类型 彩金加款 彩金扣款 金额 确 定" at bounding box center [753, 409] width 1055 height 291
drag, startPoint x: 805, startPoint y: 78, endPoint x: 790, endPoint y: 176, distance: 99.7
click at [806, 78] on div "会员加扣款" at bounding box center [828, 74] width 57 height 31
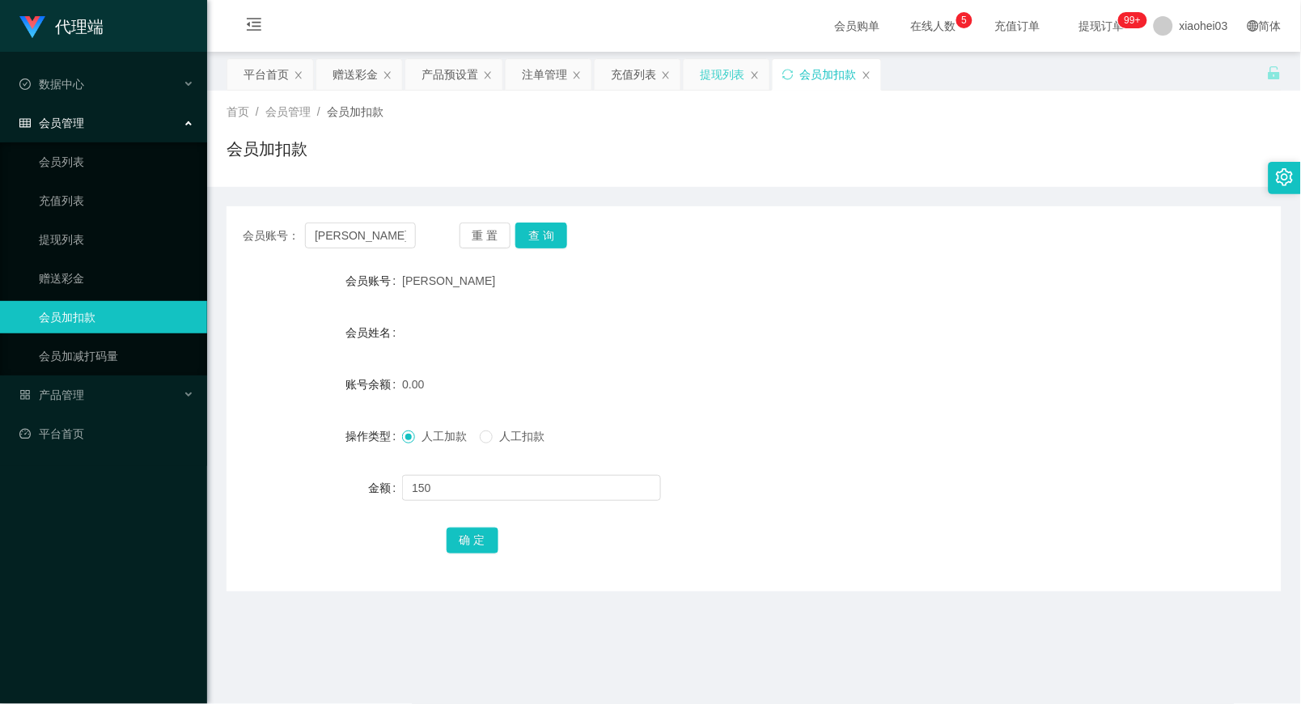
click at [717, 76] on div "提现列表" at bounding box center [722, 74] width 45 height 31
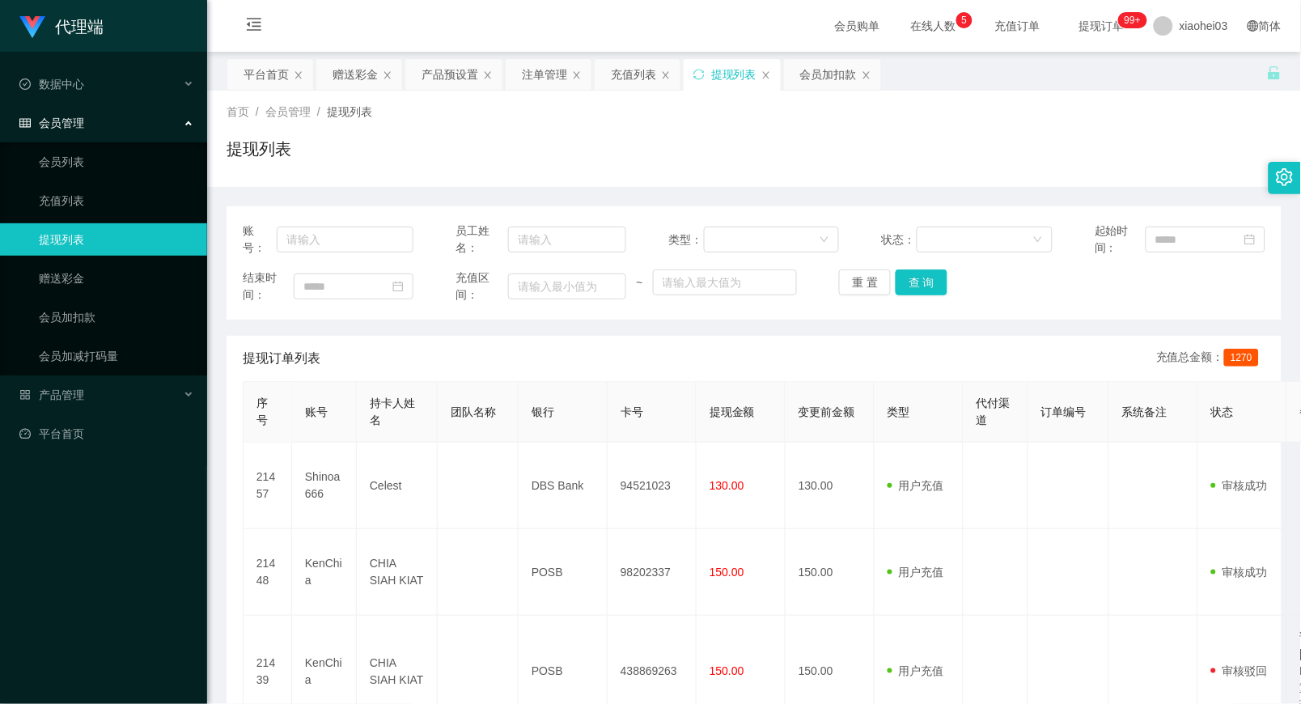
scroll to position [150, 0]
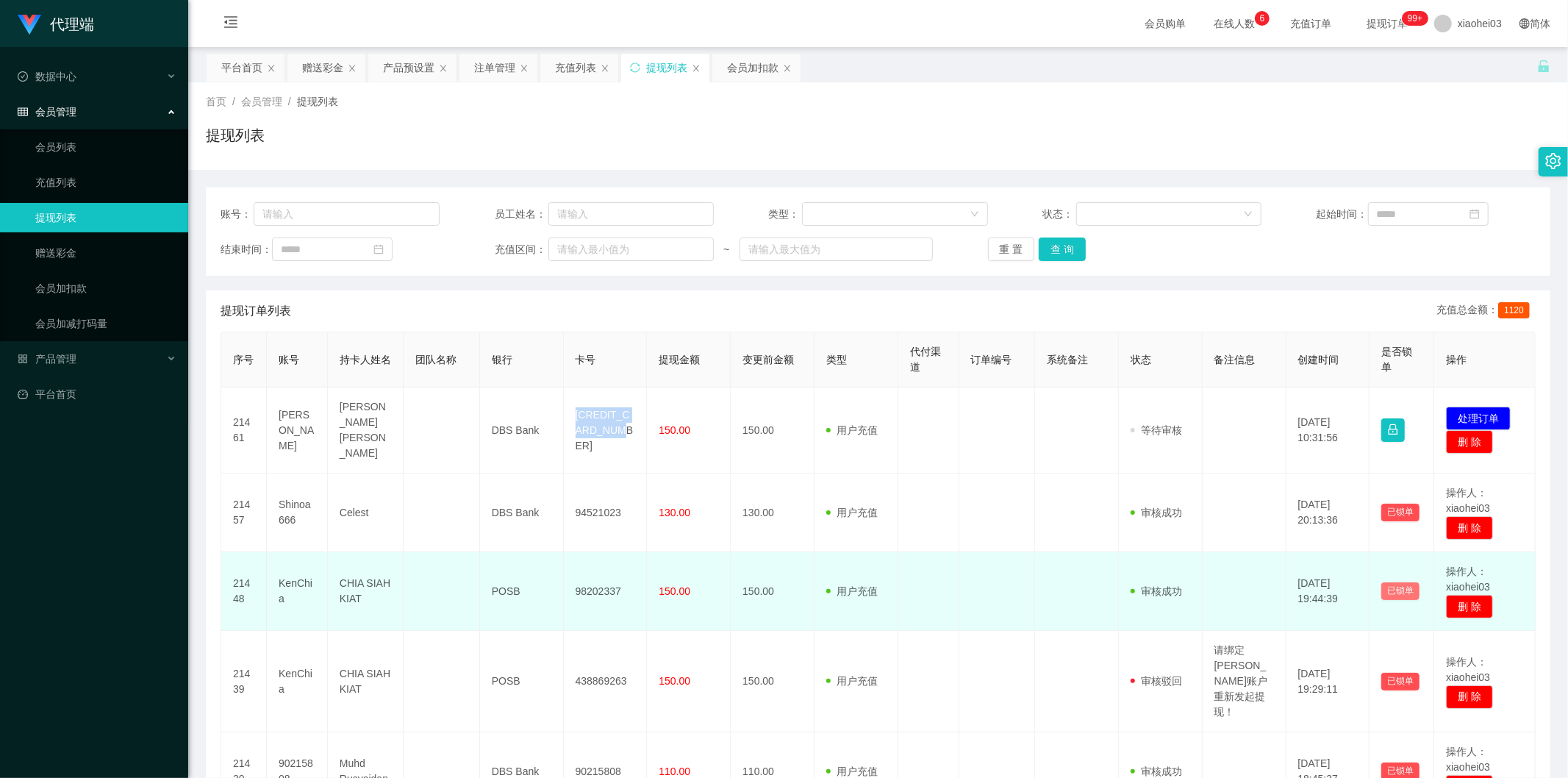
click at [1182, 583] on button "已锁单" at bounding box center [1401, 591] width 38 height 17
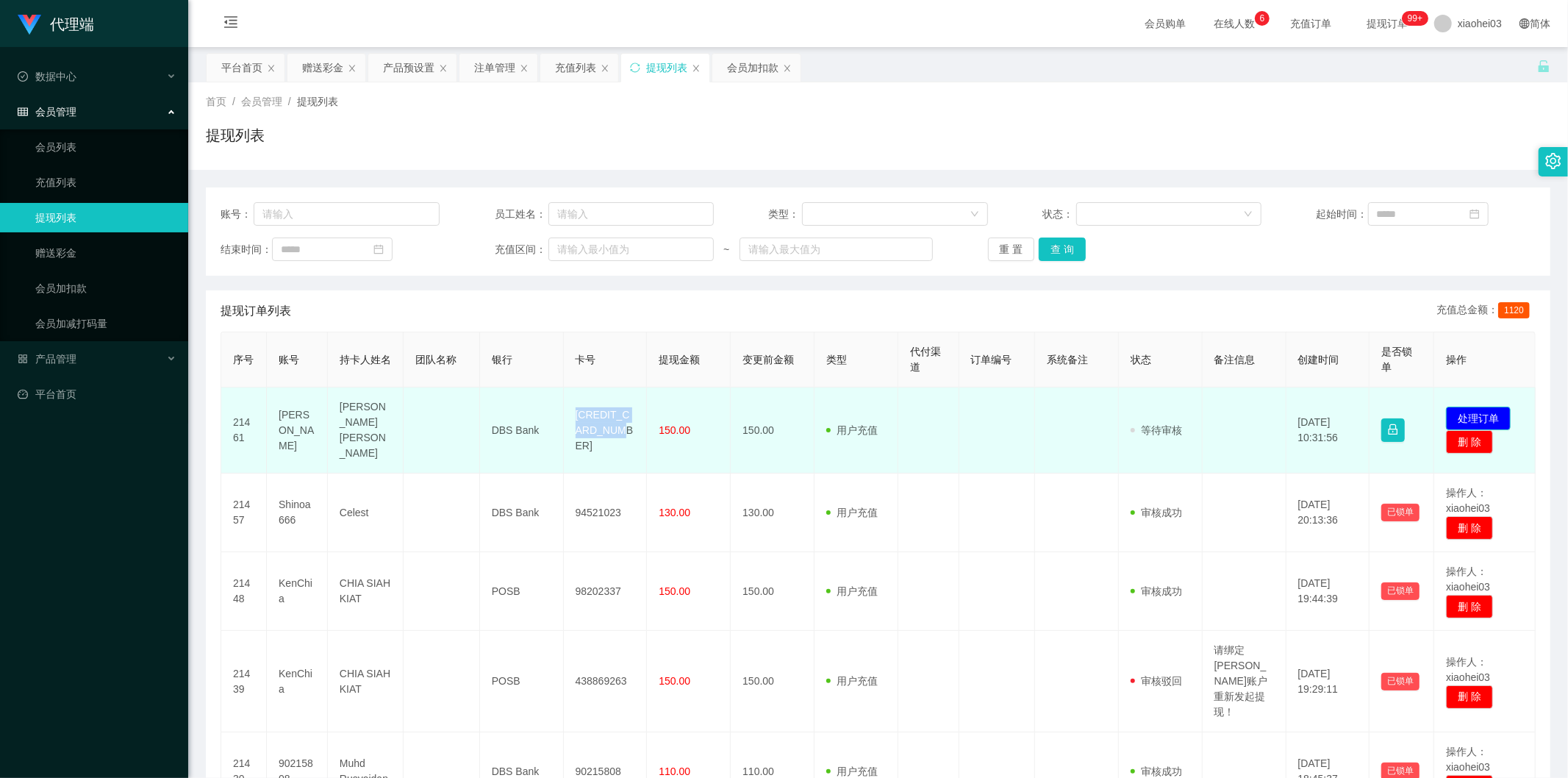
click at [1182, 406] on button "处理订单" at bounding box center [1478, 418] width 65 height 24
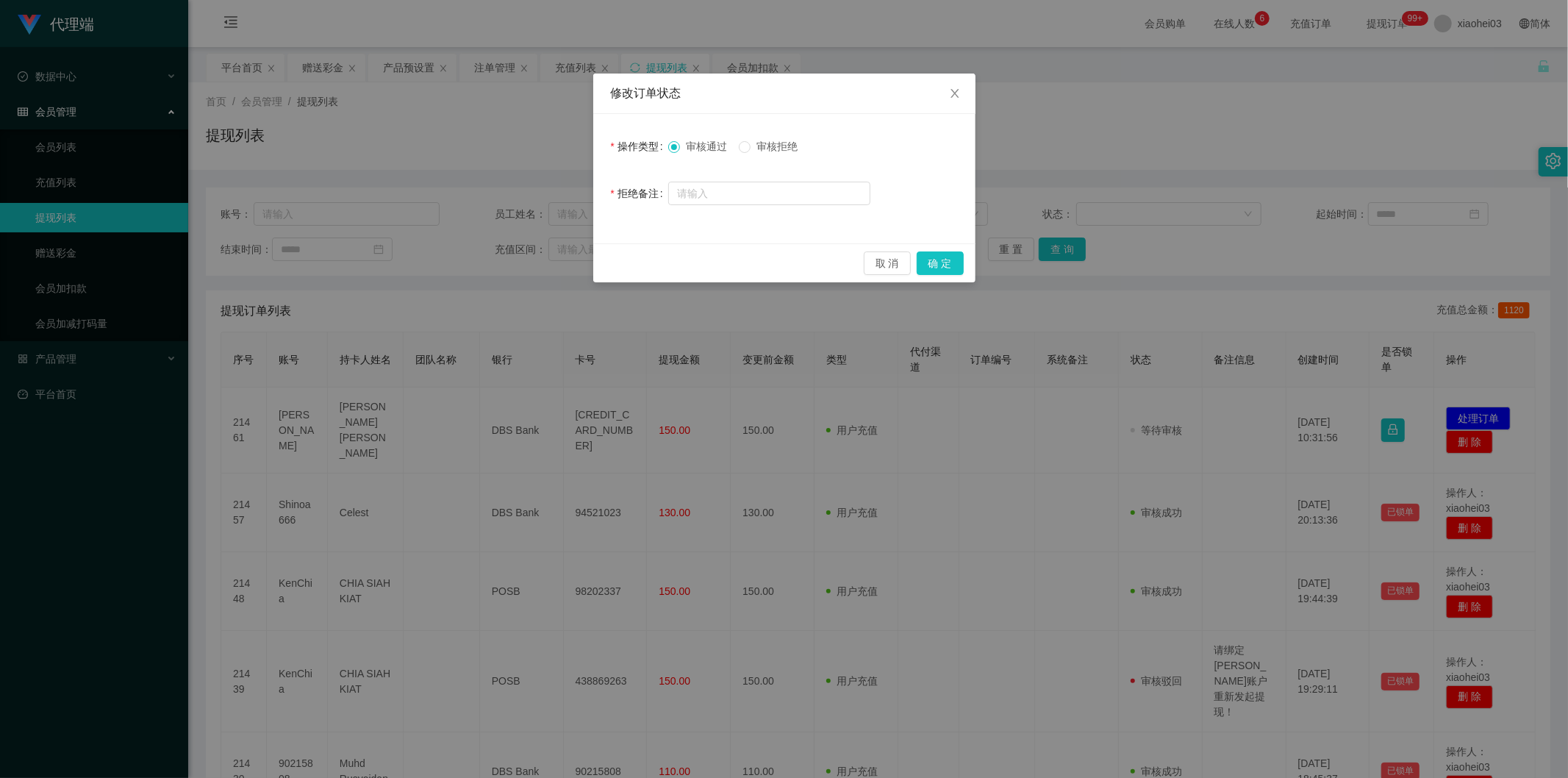
click at [763, 135] on div "审核通过 审核拒绝" at bounding box center [769, 146] width 202 height 29
click at [776, 145] on span "审核拒绝" at bounding box center [777, 145] width 53 height 12
click at [948, 259] on button "确 定" at bounding box center [941, 264] width 47 height 24
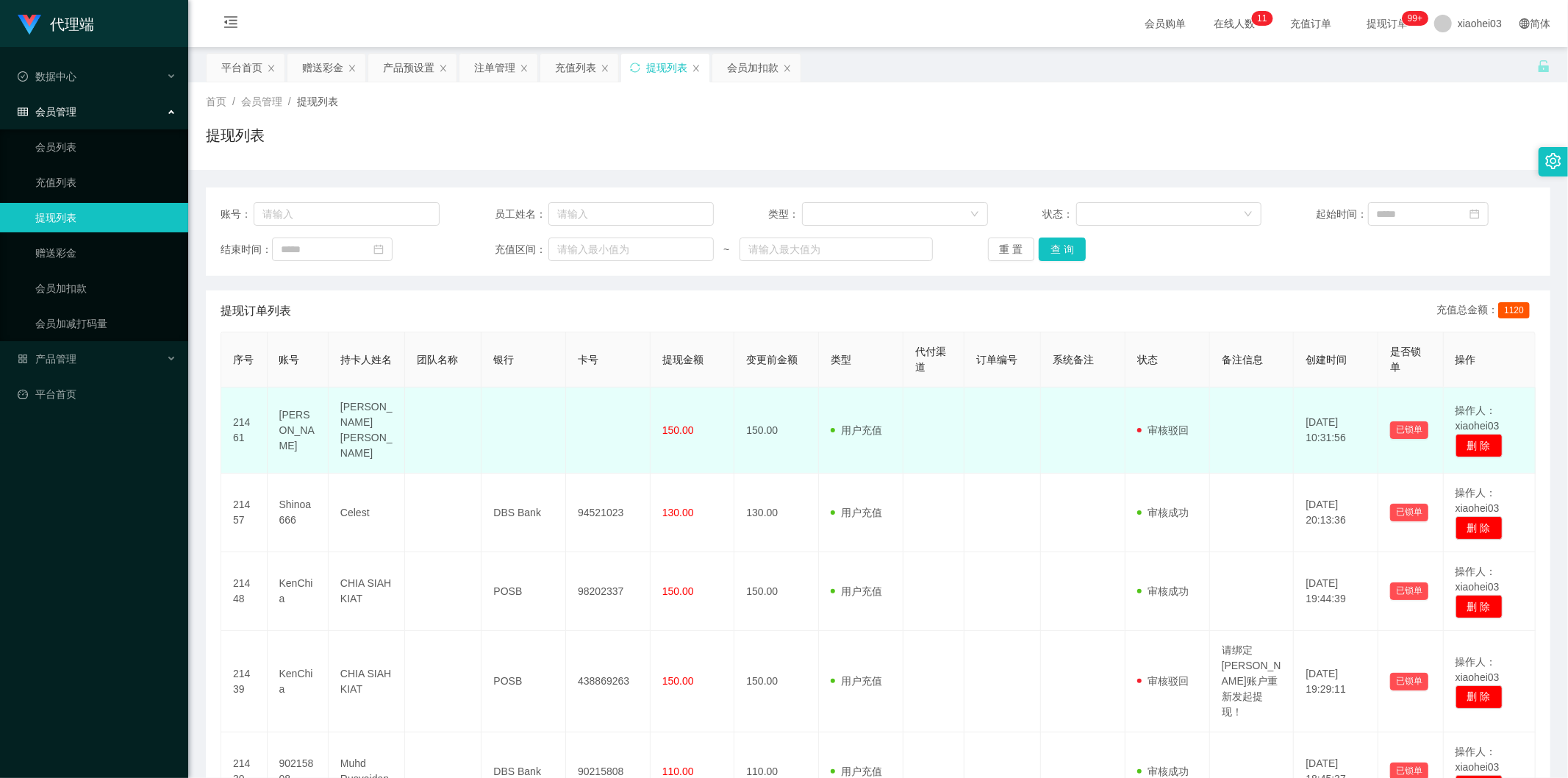
click at [909, 402] on td at bounding box center [934, 430] width 61 height 86
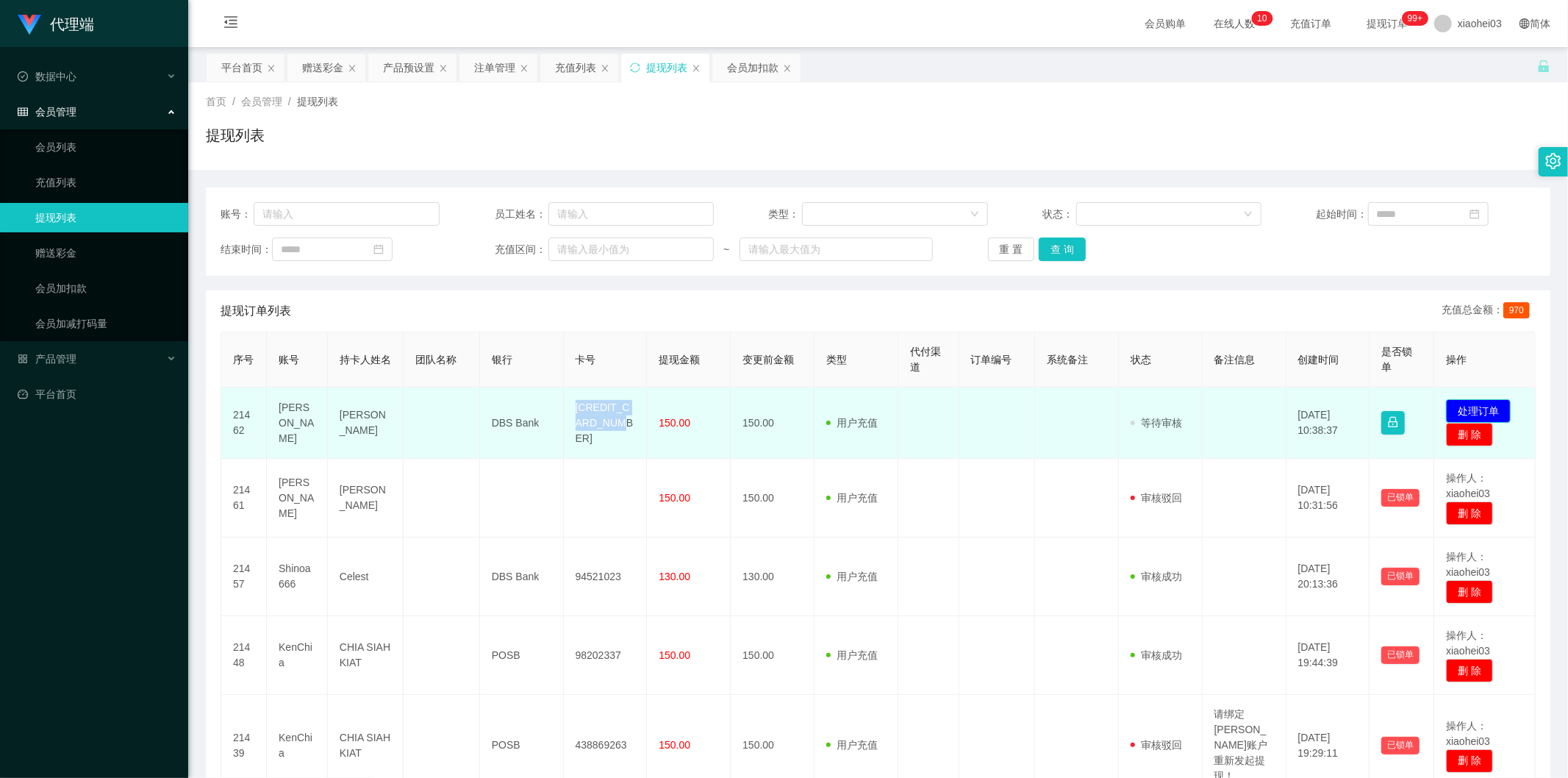
click at [1487, 406] on button "处理订单" at bounding box center [1478, 411] width 65 height 24
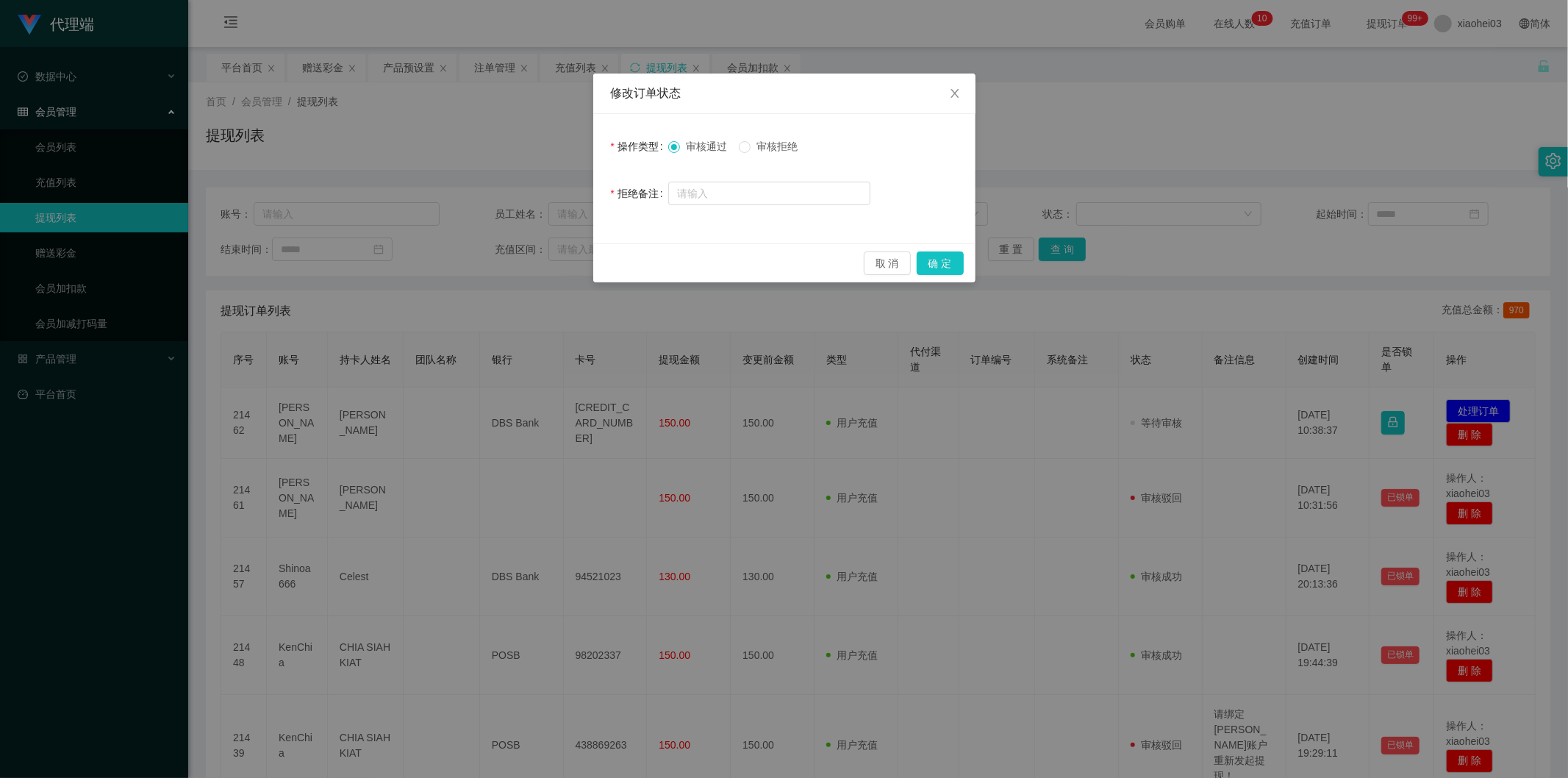
click at [752, 132] on div "审核通过 审核拒绝" at bounding box center [769, 146] width 202 height 29
click at [764, 141] on span "审核拒绝" at bounding box center [777, 145] width 53 height 12
click at [944, 272] on button "确 定" at bounding box center [941, 264] width 47 height 24
